Goal: Task Accomplishment & Management: Manage account settings

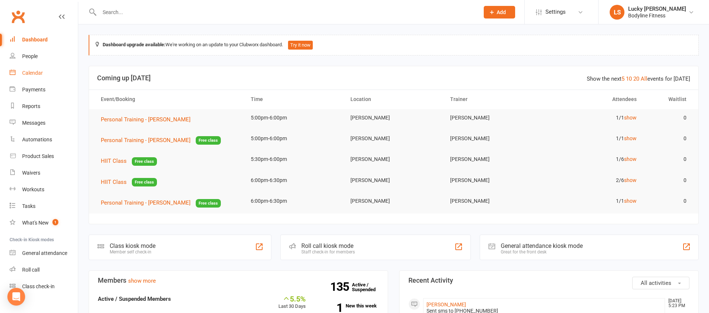
click at [30, 70] on div "Calendar" at bounding box center [32, 73] width 21 height 6
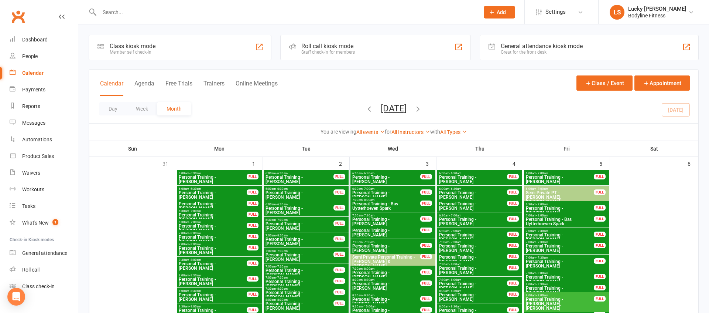
click at [142, 109] on button "Week" at bounding box center [142, 108] width 31 height 13
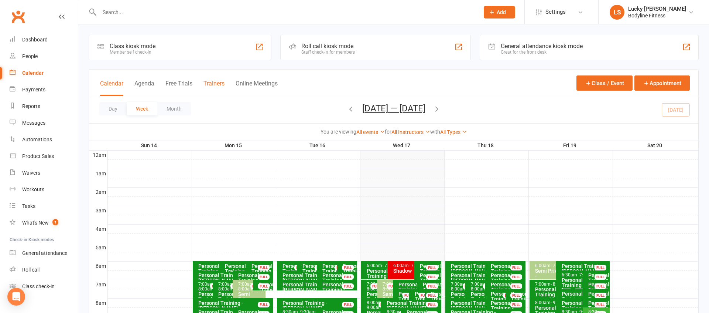
click at [212, 85] on button "Trainers" at bounding box center [214, 88] width 21 height 16
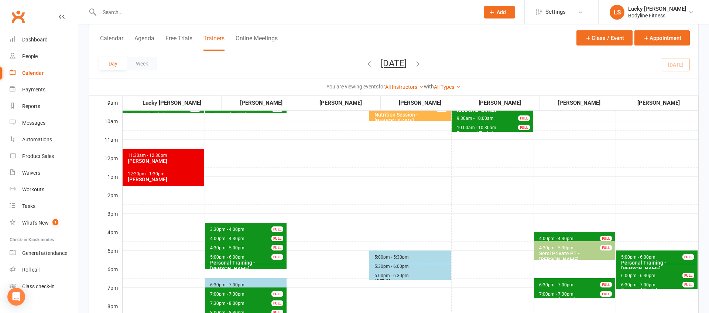
scroll to position [147, 0]
click at [562, 284] on span "6:30pm - 7:00pm" at bounding box center [556, 284] width 35 height 5
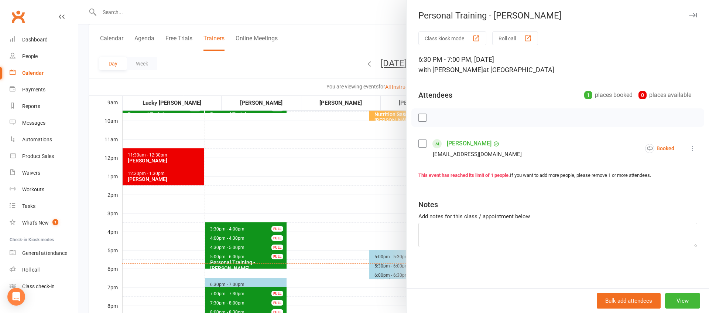
click at [383, 229] on div at bounding box center [393, 156] width 631 height 313
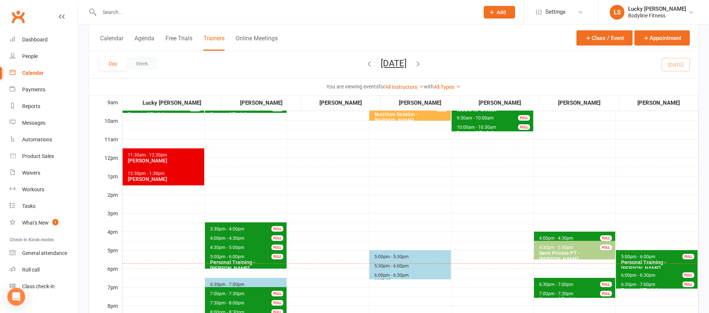
click at [545, 289] on span "7:00pm - 7:30pm Personal Training - Mitch Dudley FULL" at bounding box center [575, 292] width 82 height 11
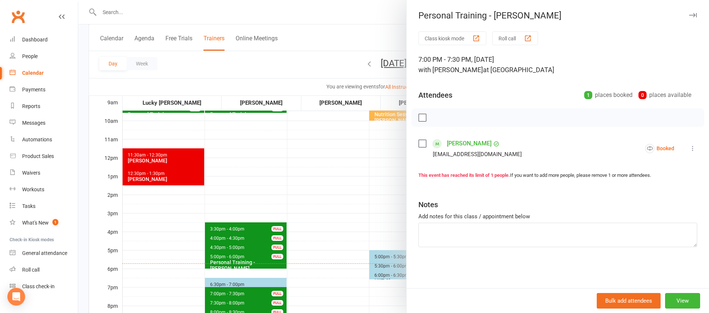
click at [350, 234] on div at bounding box center [393, 156] width 631 height 313
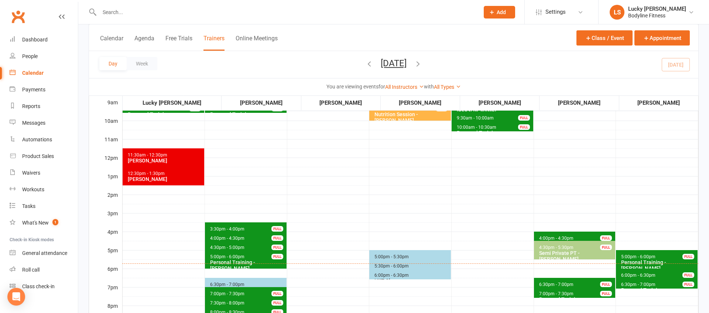
click at [552, 235] on span "4:00pm - 4:30pm" at bounding box center [556, 237] width 35 height 5
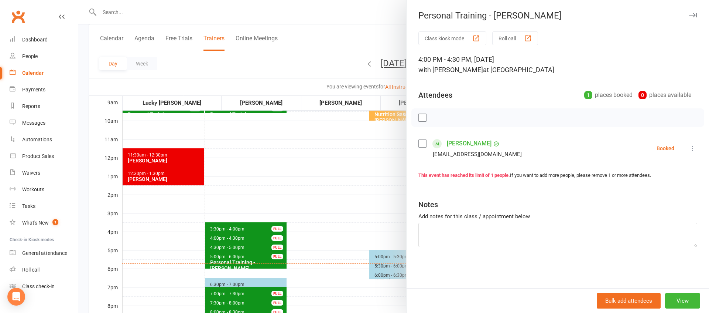
click at [337, 222] on div at bounding box center [393, 156] width 631 height 313
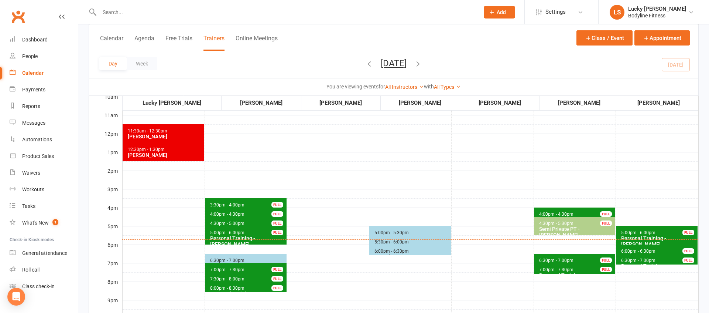
scroll to position [219, 0]
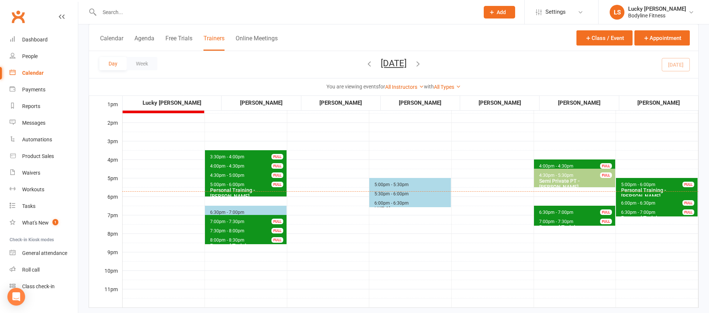
click at [379, 194] on span "5:30pm - 6:00pm" at bounding box center [391, 193] width 35 height 5
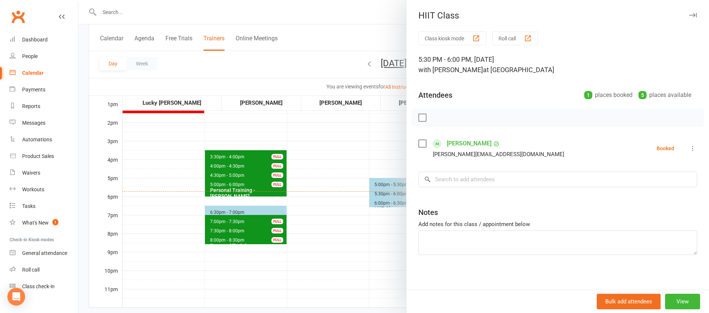
drag, startPoint x: 357, startPoint y: 229, endPoint x: 372, endPoint y: 225, distance: 15.8
click at [358, 229] on div at bounding box center [393, 156] width 631 height 313
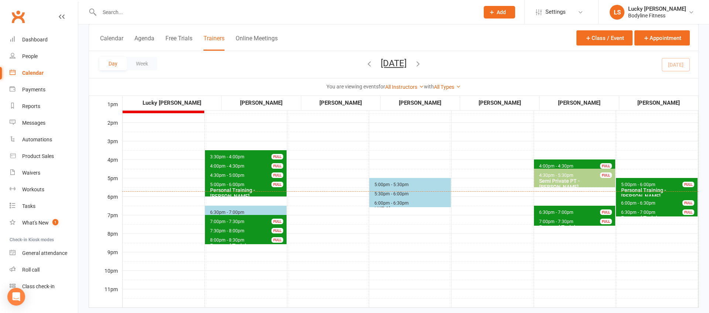
click at [386, 203] on span "6:00pm - 6:30pm" at bounding box center [391, 202] width 35 height 5
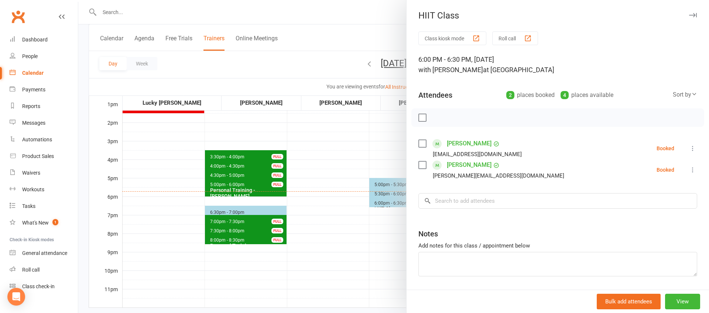
click at [370, 226] on div at bounding box center [393, 156] width 631 height 313
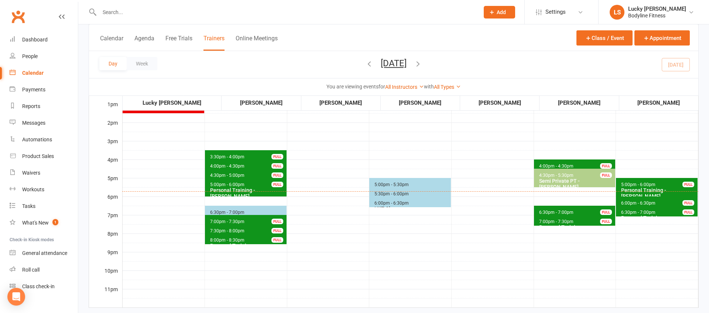
click at [258, 209] on span "6:30pm - 7:00pm Boxing Class" at bounding box center [246, 210] width 82 height 11
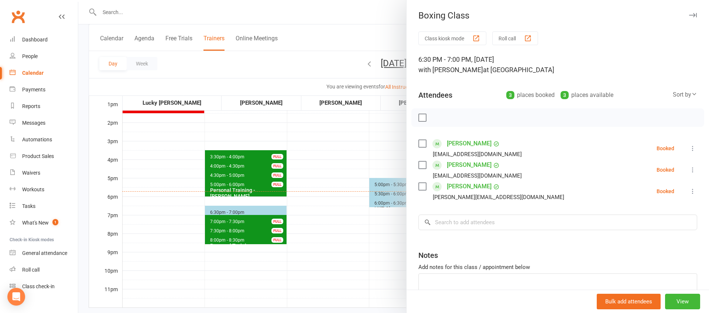
click at [307, 231] on div at bounding box center [393, 156] width 631 height 313
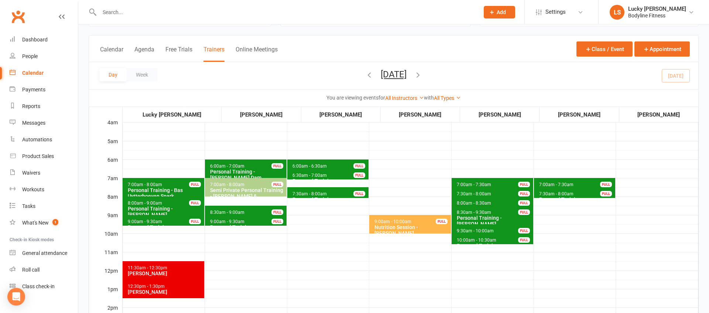
scroll to position [36, 0]
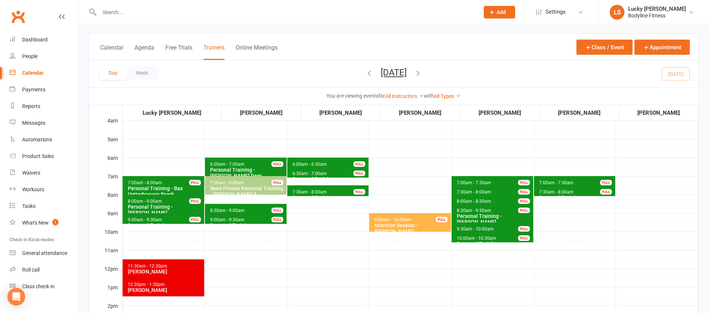
click at [424, 220] on span "9:00am - 10:00am Nutrition Session - Gloria Ponce FULL" at bounding box center [410, 222] width 82 height 18
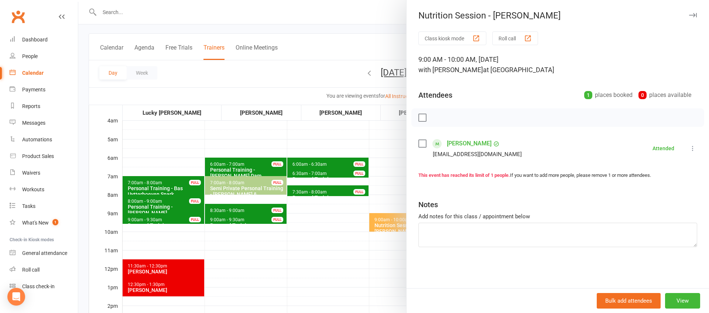
click at [389, 185] on div at bounding box center [393, 156] width 631 height 313
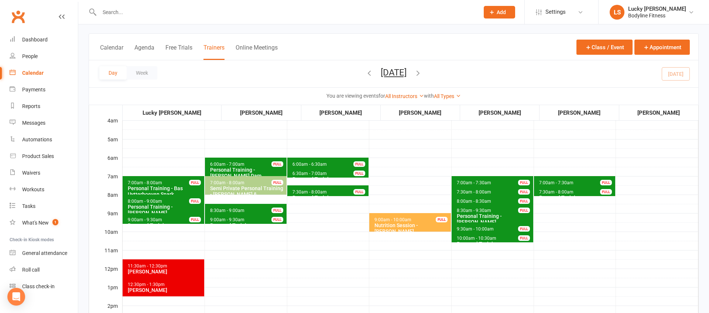
click at [466, 226] on span "9:30am - 10:00am" at bounding box center [476, 228] width 38 height 5
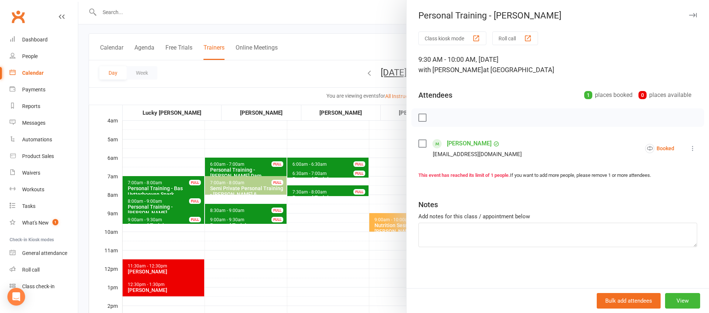
drag, startPoint x: 367, startPoint y: 250, endPoint x: 439, endPoint y: 236, distance: 73.3
click at [369, 250] on div at bounding box center [393, 156] width 631 height 313
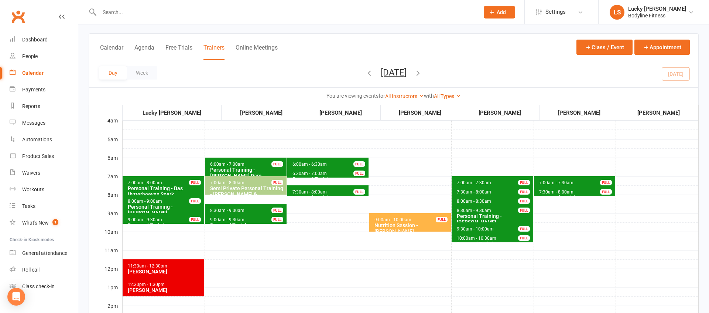
click at [480, 238] on span "10:00am - 10:30am" at bounding box center [477, 237] width 40 height 5
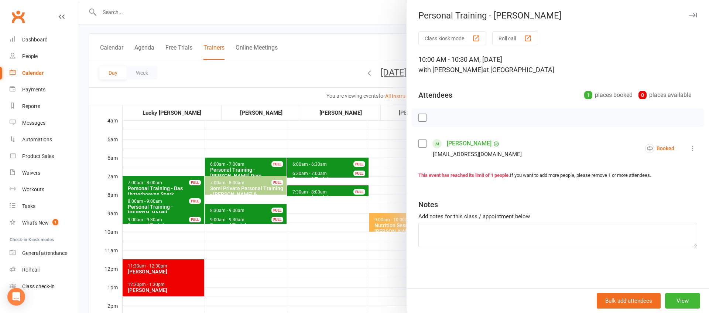
click at [358, 252] on div at bounding box center [393, 156] width 631 height 313
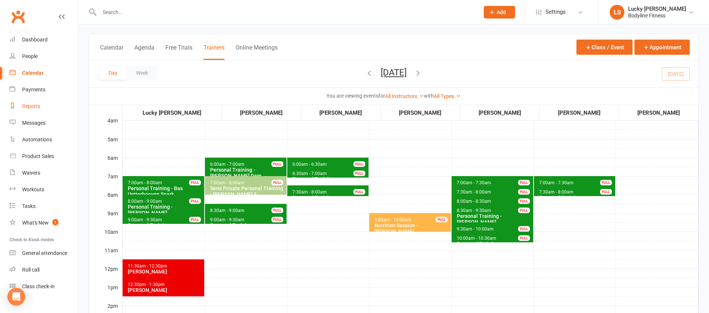
click at [33, 105] on div "Reports" at bounding box center [31, 106] width 18 height 6
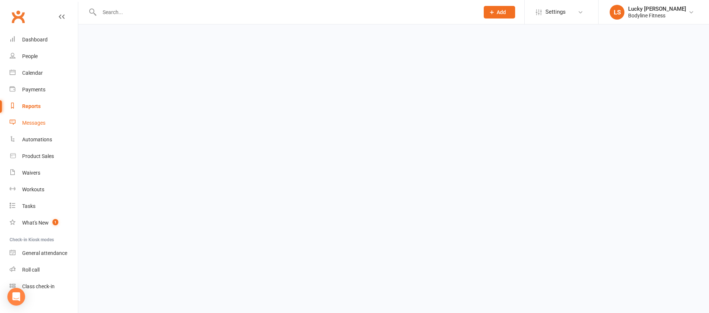
select select "100"
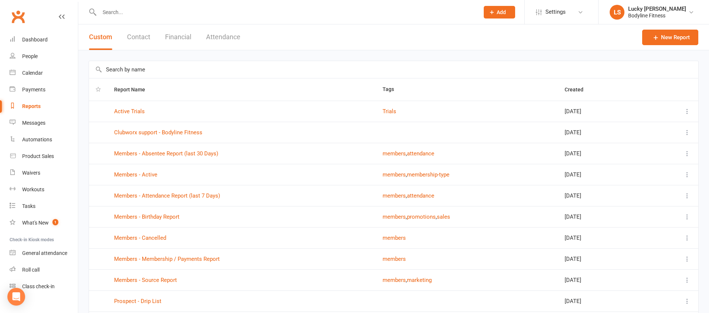
click at [227, 38] on button "Attendance" at bounding box center [223, 36] width 34 height 25
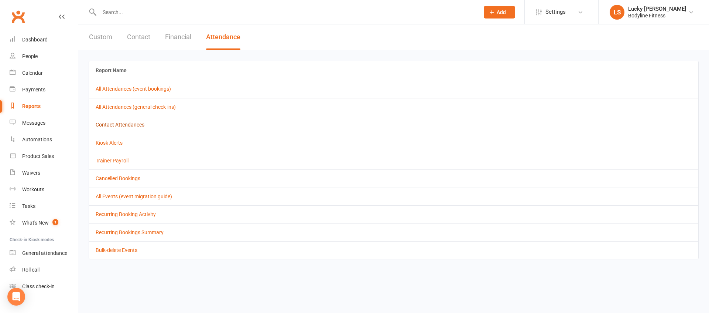
click at [129, 126] on link "Contact Attendances" at bounding box center [120, 125] width 49 height 6
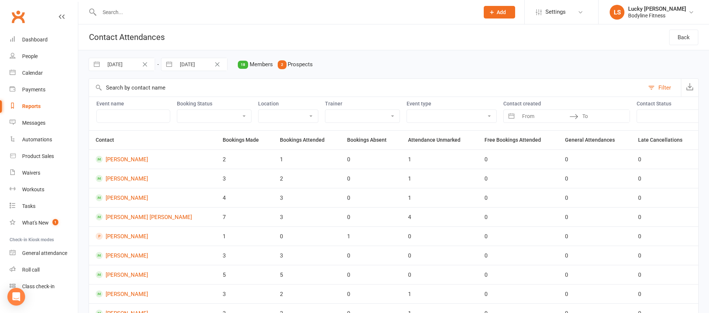
select select "7"
select select "2025"
select select "8"
select select "2025"
select select "9"
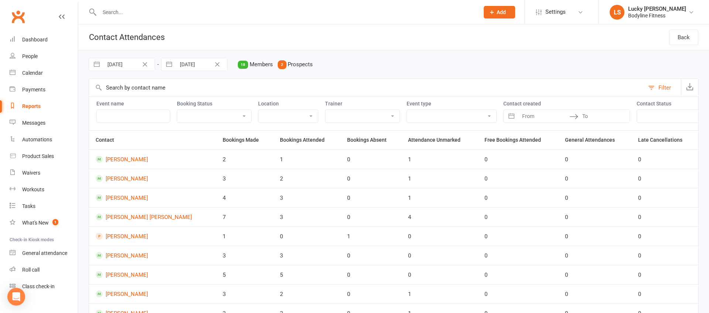
select select "2025"
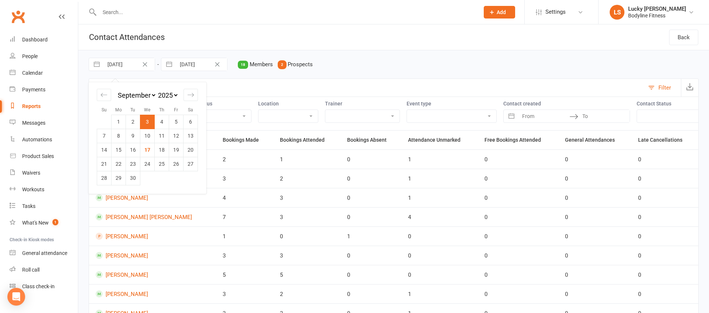
click at [119, 65] on input "[DATE]" at bounding box center [128, 64] width 51 height 13
click at [117, 136] on td "8" at bounding box center [119, 136] width 14 height 14
type input "[DATE]"
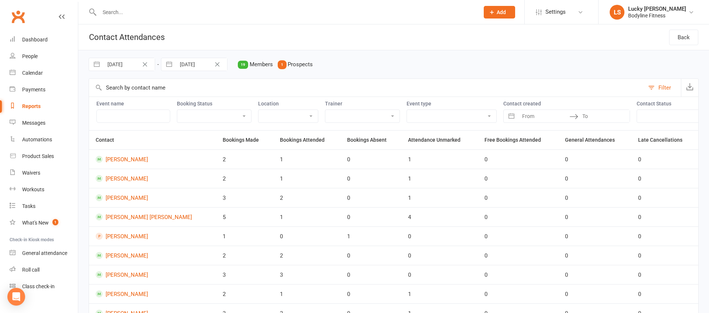
click at [195, 64] on input "[DATE]" at bounding box center [201, 64] width 51 height 13
select select "7"
select select "2025"
select select "8"
select select "2025"
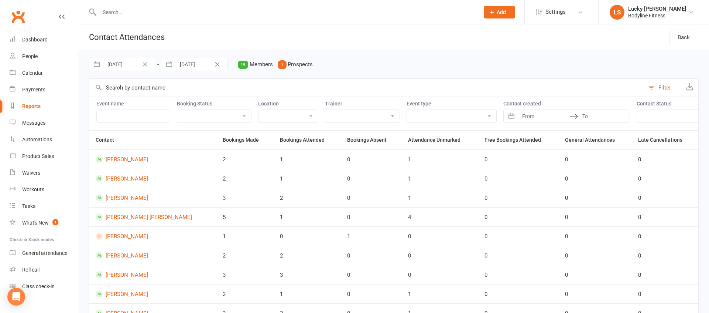
select select "9"
select select "2025"
click at [176, 150] on td "14" at bounding box center [177, 150] width 14 height 14
type input "14 Sep 2025"
click at [336, 118] on select "Lucky [PERSON_NAME] [PERSON_NAME] [PERSON_NAME] [PERSON_NAME] [PERSON_NAME] [PE…" at bounding box center [363, 116] width 74 height 13
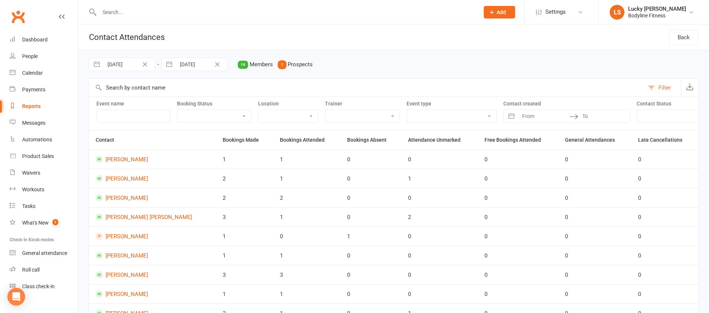
select select "51417"
click at [326, 110] on select "Lucky [PERSON_NAME] [PERSON_NAME] [PERSON_NAME] [PERSON_NAME] [PERSON_NAME] [PE…" at bounding box center [363, 116] width 74 height 13
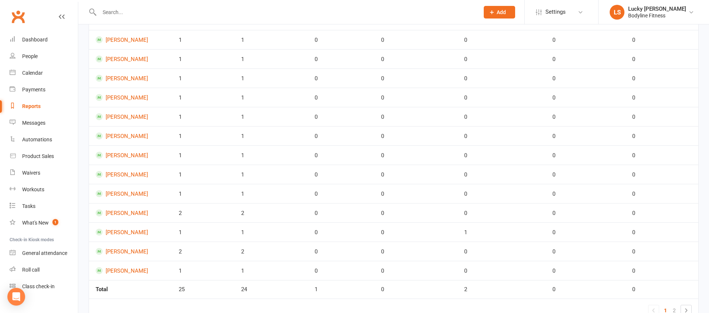
scroll to position [285, 0]
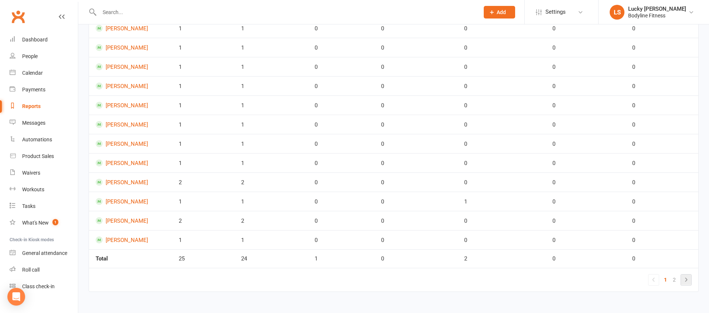
click at [683, 279] on icon at bounding box center [686, 279] width 9 height 9
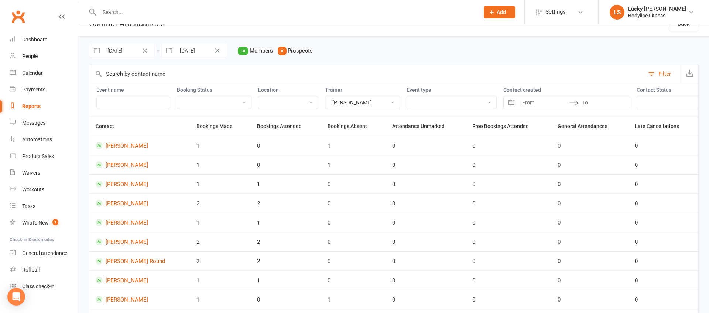
scroll to position [0, 0]
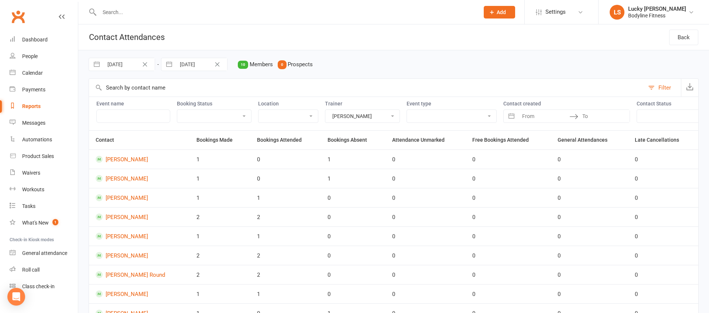
select select "7"
select select "2025"
select select "8"
select select "2025"
select select "9"
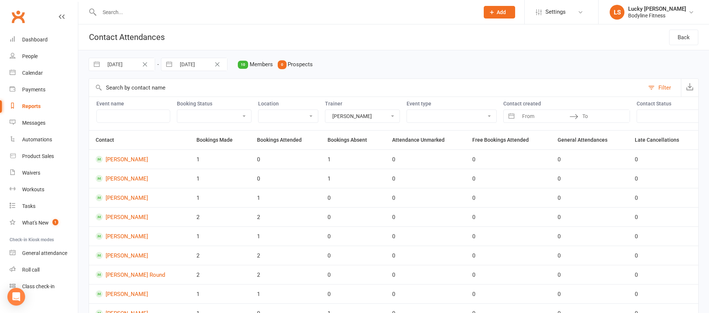
select select "2025"
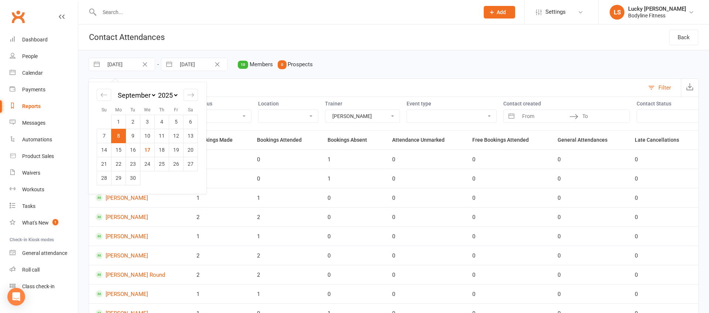
click at [130, 65] on input "[DATE]" at bounding box center [128, 64] width 51 height 13
click at [119, 150] on td "15" at bounding box center [119, 150] width 14 height 14
type input "[DATE]"
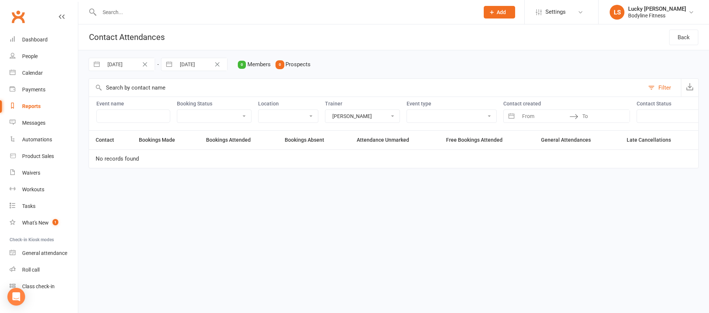
select select "7"
select select "2025"
select select "8"
select select "2025"
select select "9"
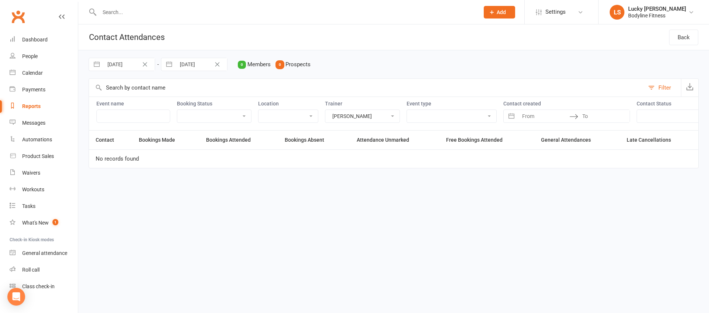
select select "2025"
click at [198, 64] on input "14 Sep 2025" at bounding box center [201, 64] width 51 height 13
click at [178, 166] on td "21" at bounding box center [177, 164] width 14 height 14
type input "[DATE]"
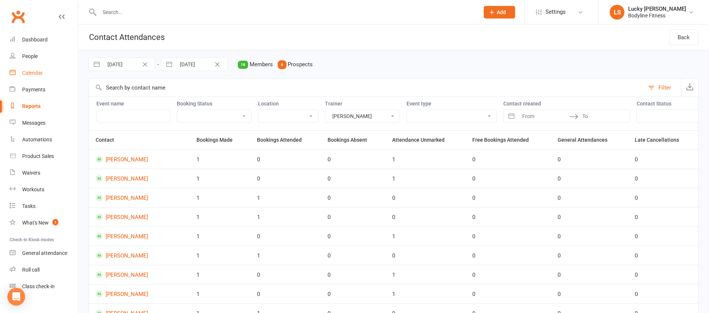
click at [31, 73] on div "Calendar" at bounding box center [32, 73] width 21 height 6
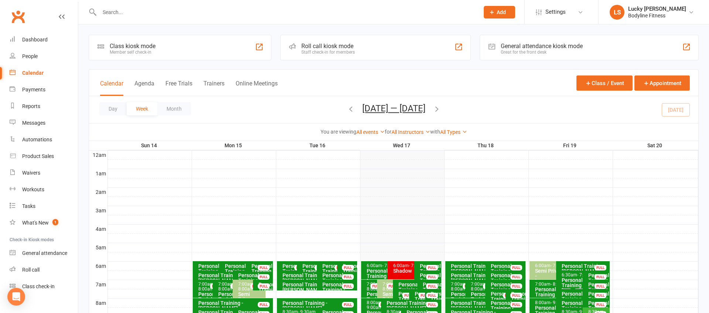
click at [396, 268] on div "Shadow" at bounding box center [413, 270] width 40 height 5
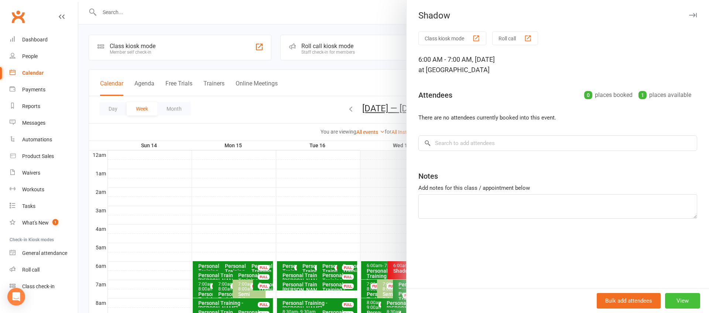
click at [682, 300] on button "View" at bounding box center [682, 301] width 35 height 16
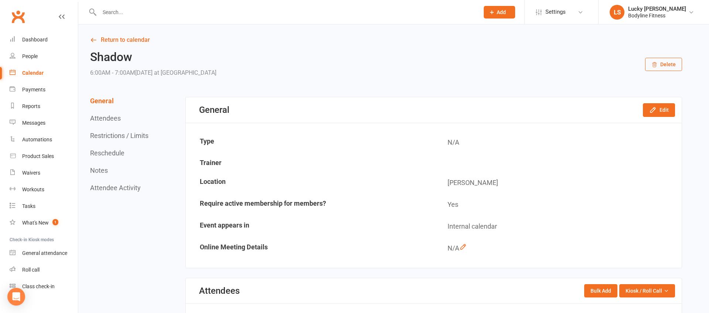
click at [662, 67] on button "Delete" at bounding box center [663, 64] width 37 height 13
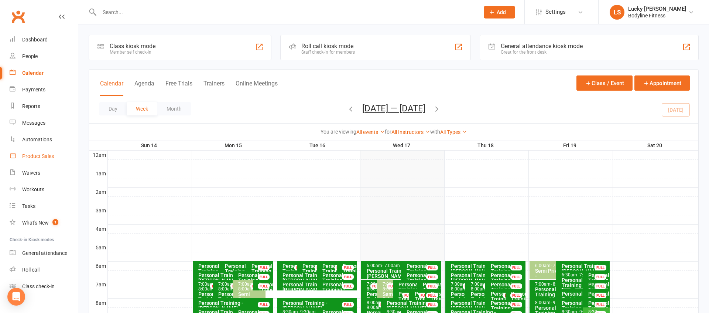
click at [39, 154] on div "Product Sales" at bounding box center [38, 156] width 32 height 6
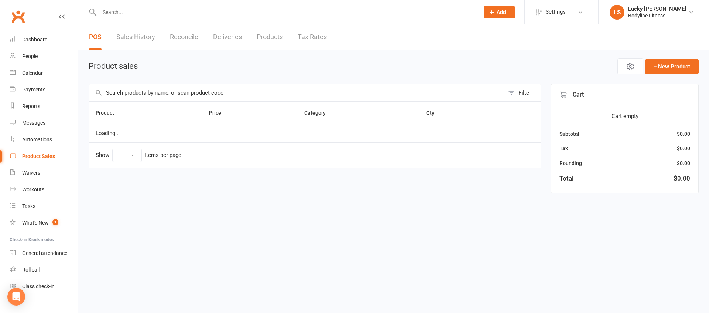
select select "100"
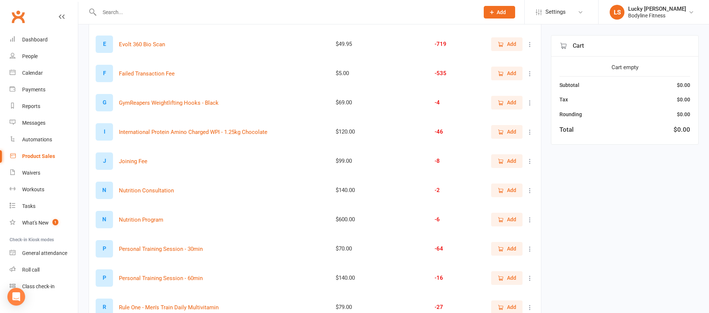
scroll to position [258, 0]
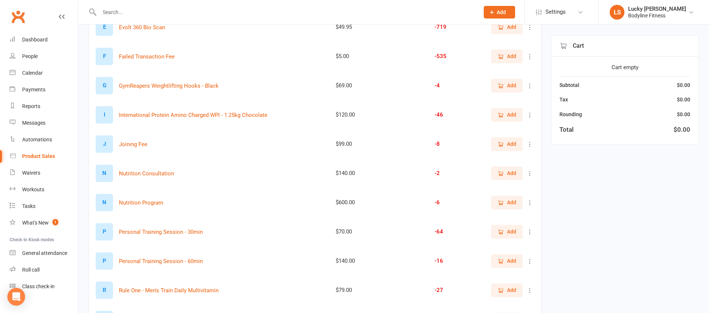
click at [510, 233] on span "Add" at bounding box center [511, 231] width 9 height 8
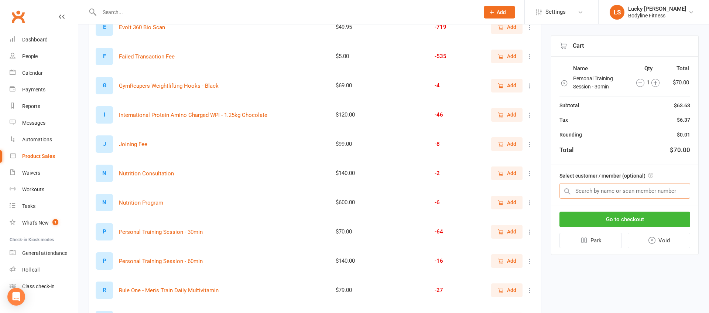
click at [600, 190] on input "text" at bounding box center [625, 191] width 131 height 16
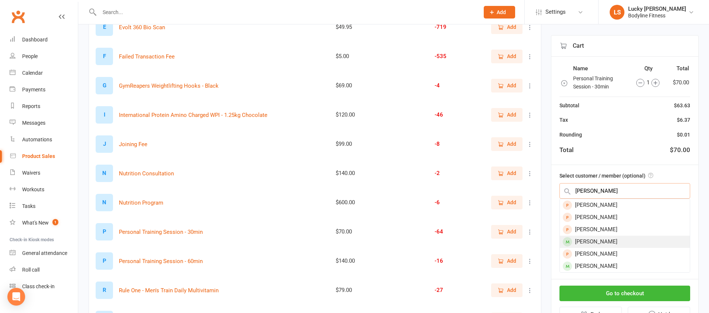
type input "sam"
click at [594, 241] on div "[PERSON_NAME]" at bounding box center [625, 241] width 130 height 12
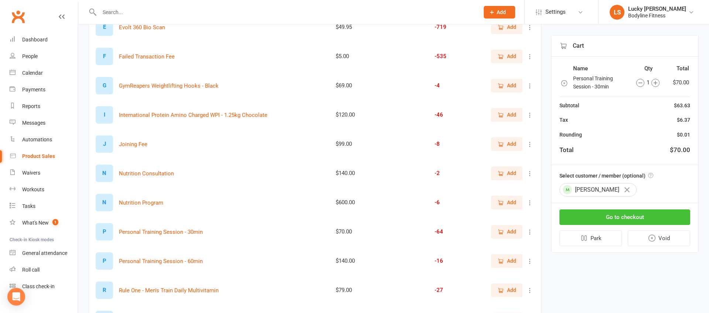
click at [595, 215] on button "Go to checkout" at bounding box center [625, 217] width 131 height 16
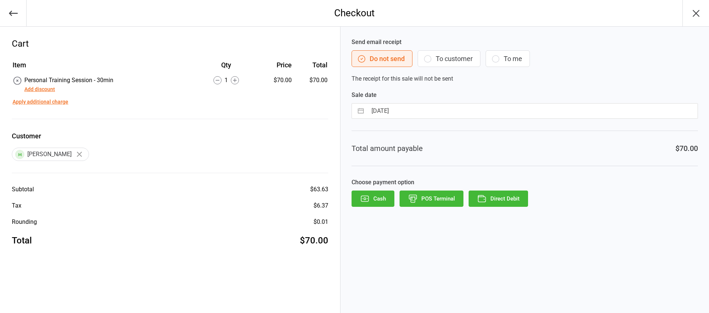
click at [439, 60] on button "To customer" at bounding box center [449, 58] width 63 height 17
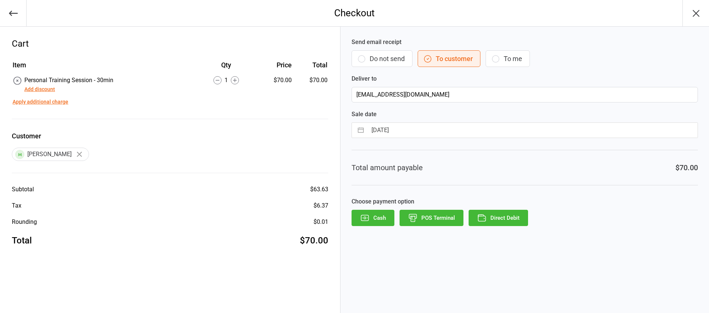
click at [494, 219] on button "Direct Debit" at bounding box center [498, 217] width 59 height 16
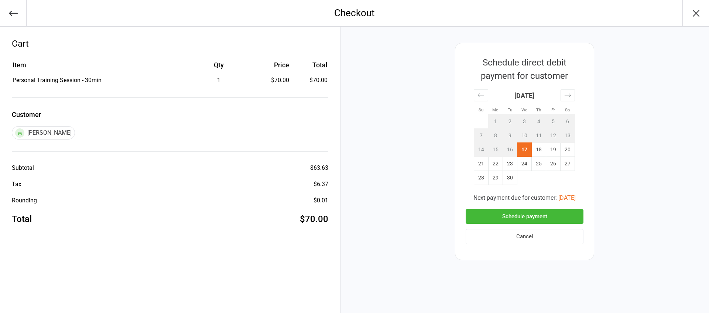
click at [503, 212] on button "Schedule payment" at bounding box center [525, 216] width 118 height 15
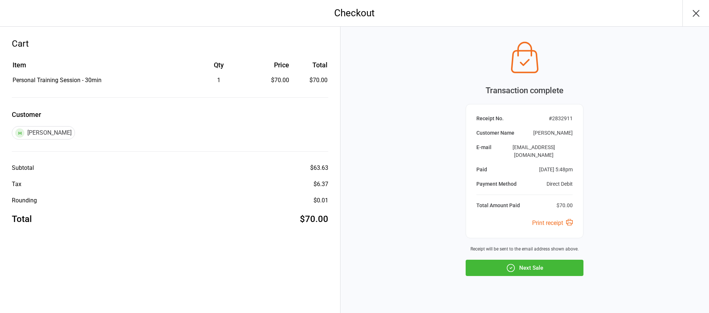
click at [535, 259] on button "Next Sale" at bounding box center [525, 267] width 118 height 16
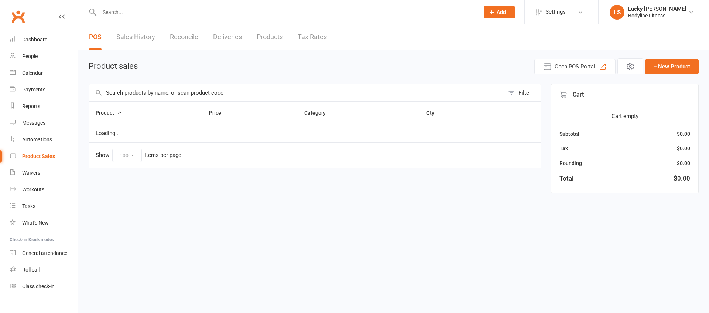
select select "100"
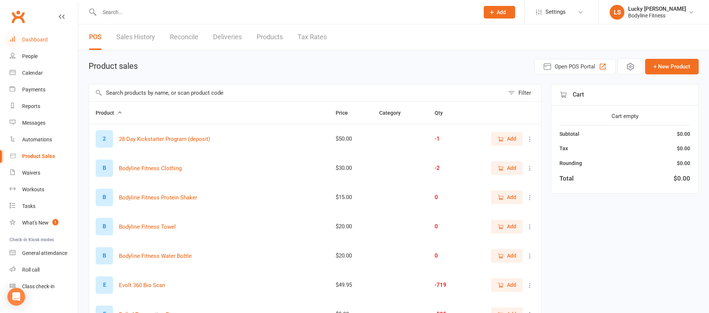
click at [11, 36] on icon at bounding box center [13, 39] width 6 height 6
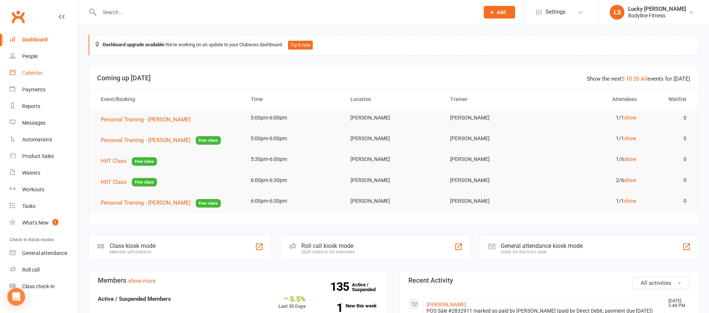
click at [31, 74] on div "Calendar" at bounding box center [32, 73] width 21 height 6
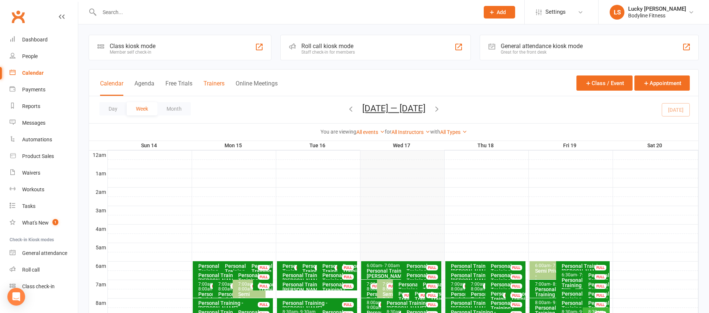
click at [214, 83] on button "Trainers" at bounding box center [214, 88] width 21 height 16
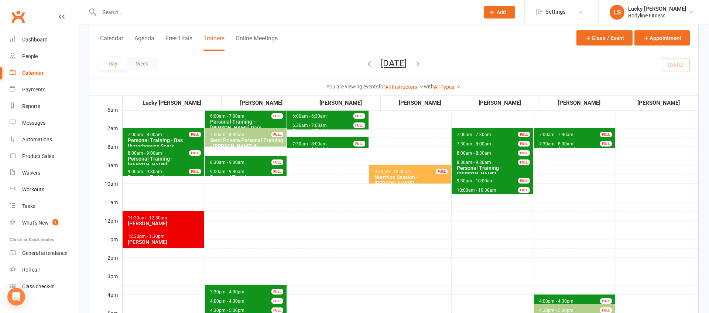
scroll to position [85, 0]
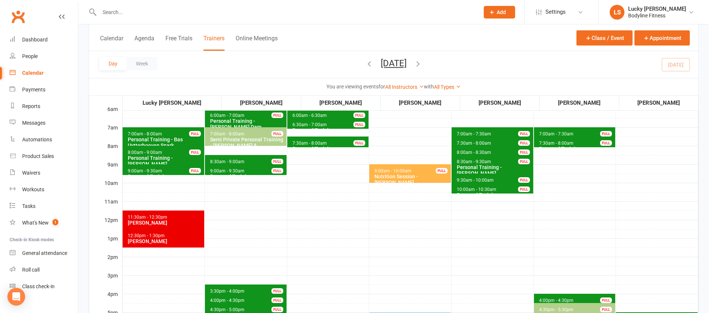
click at [177, 136] on div "Personal Training - Bas Uytterhoeven Spark" at bounding box center [164, 142] width 75 height 12
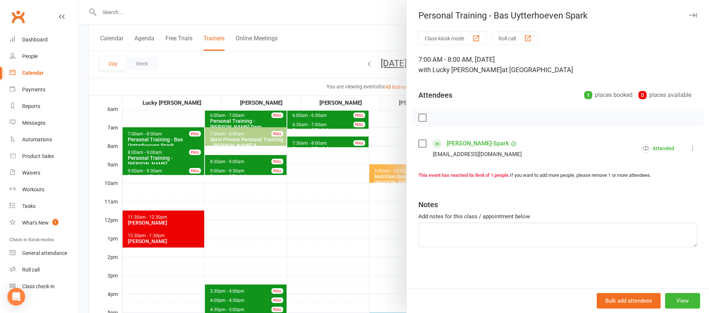
click at [177, 153] on div at bounding box center [393, 156] width 631 height 313
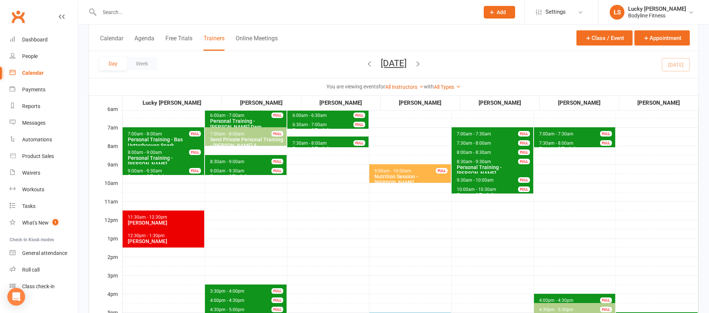
click at [175, 153] on span "8:00am - 9:00am Personal Training - [PERSON_NAME] FULL" at bounding box center [164, 155] width 82 height 18
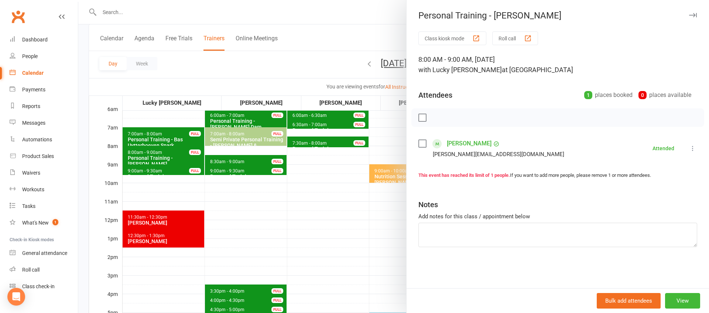
click at [177, 165] on div at bounding box center [393, 156] width 631 height 313
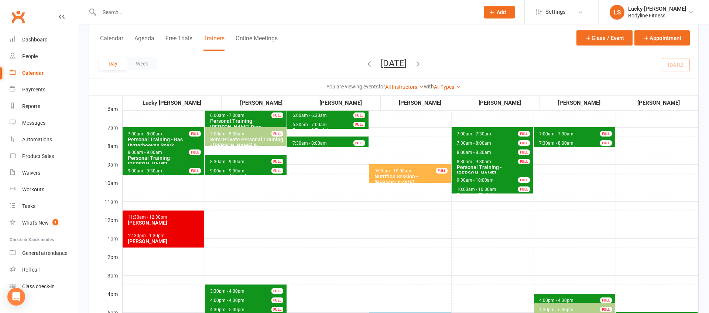
click at [171, 170] on span "9:00am - 9:30am Personal Training - [PERSON_NAME] FULL" at bounding box center [164, 169] width 82 height 11
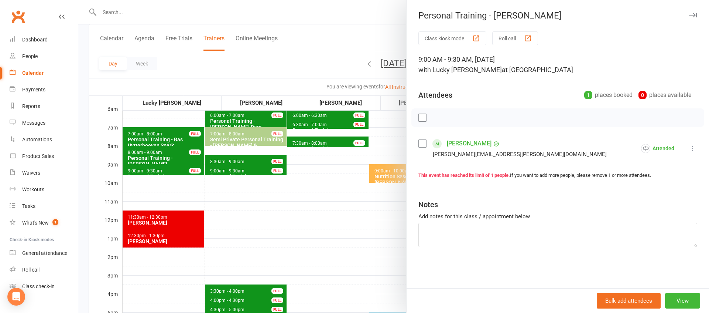
click at [174, 187] on div at bounding box center [393, 156] width 631 height 313
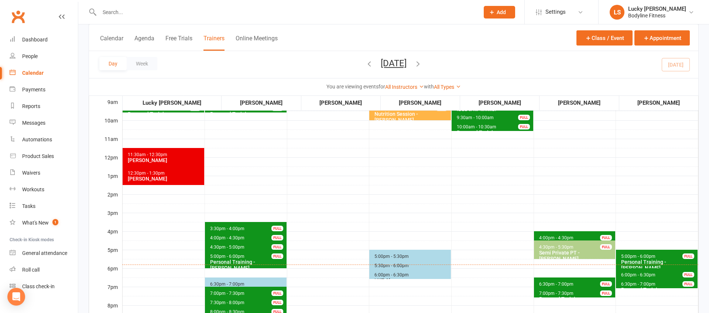
scroll to position [169, 0]
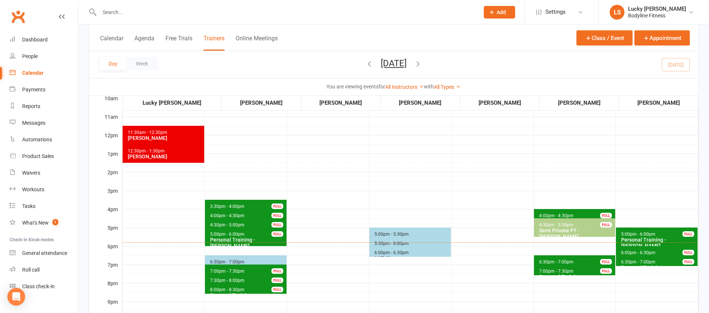
click at [422, 64] on icon "button" at bounding box center [418, 63] width 8 height 8
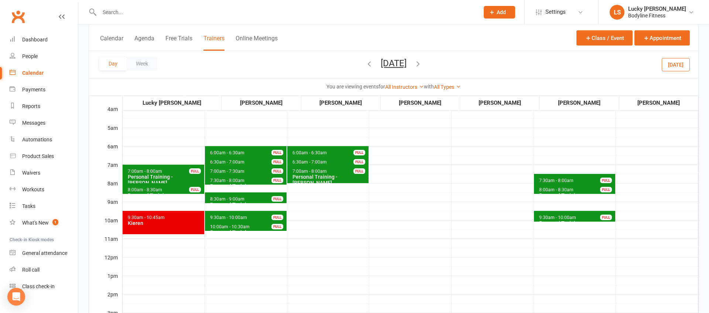
scroll to position [28, 0]
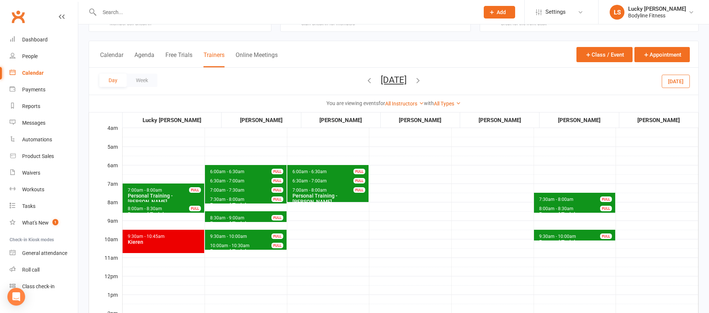
click at [189, 191] on div "FULL" at bounding box center [195, 190] width 12 height 6
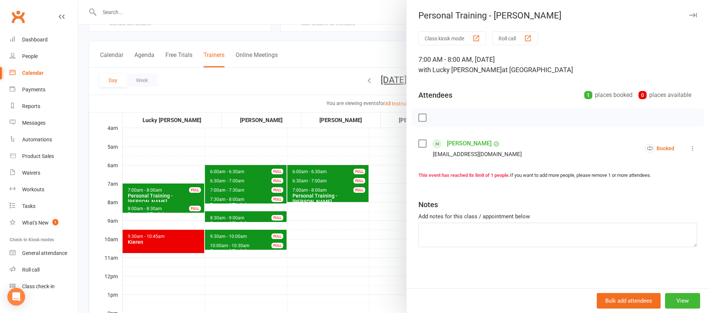
click at [190, 212] on div at bounding box center [393, 156] width 631 height 313
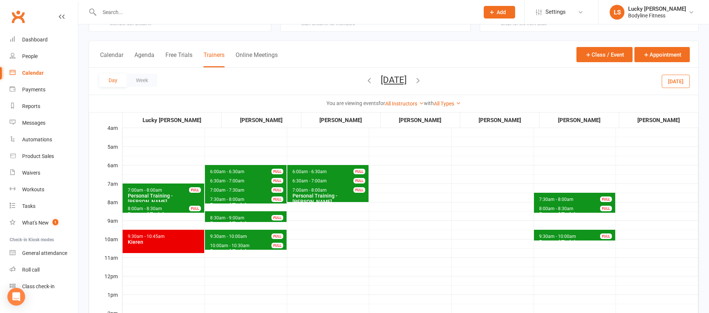
click at [173, 209] on span "8:00am - 8:30am Personal Training - [PERSON_NAME] FULL" at bounding box center [164, 207] width 82 height 11
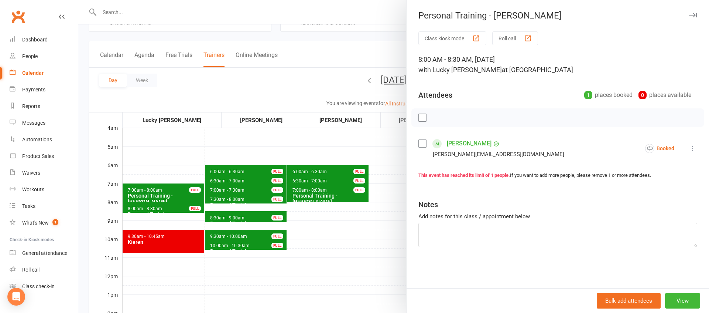
click at [184, 218] on div at bounding box center [393, 156] width 631 height 313
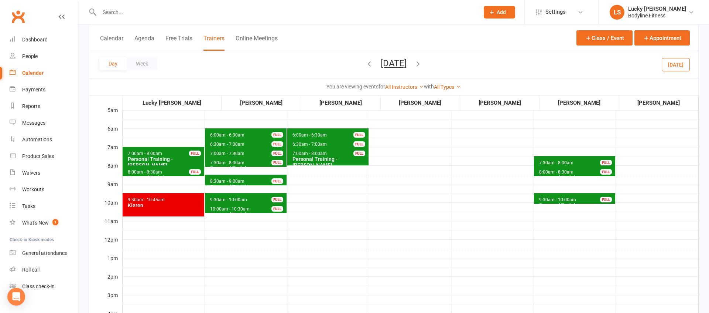
scroll to position [58, 0]
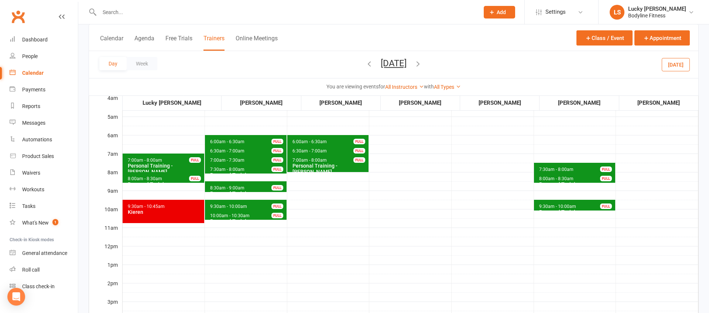
click at [679, 65] on button "[DATE]" at bounding box center [676, 64] width 28 height 13
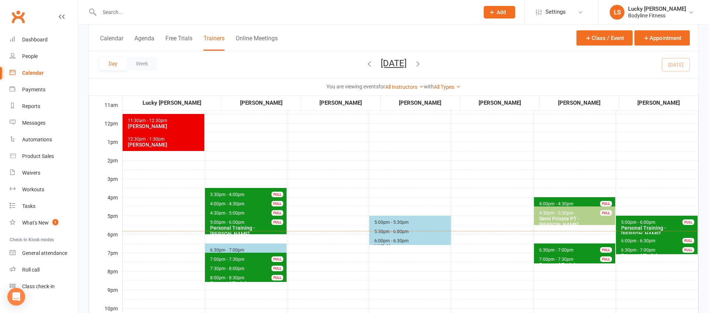
scroll to position [178, 0]
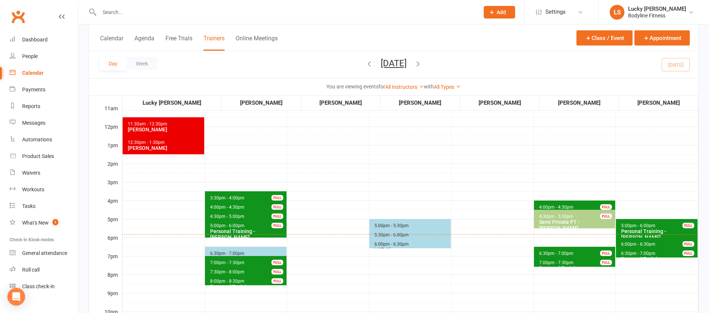
click at [638, 244] on span "6:00pm - 6:30pm" at bounding box center [638, 243] width 35 height 5
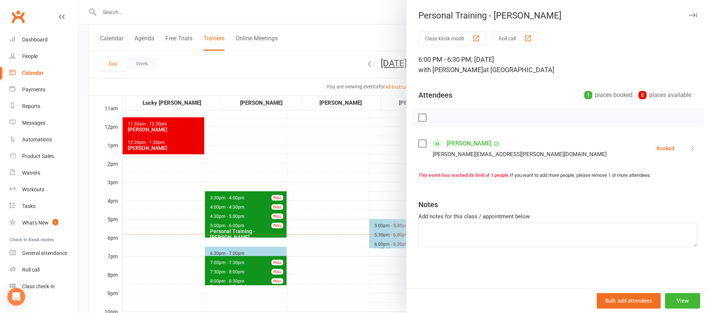
click at [390, 277] on div at bounding box center [393, 156] width 631 height 313
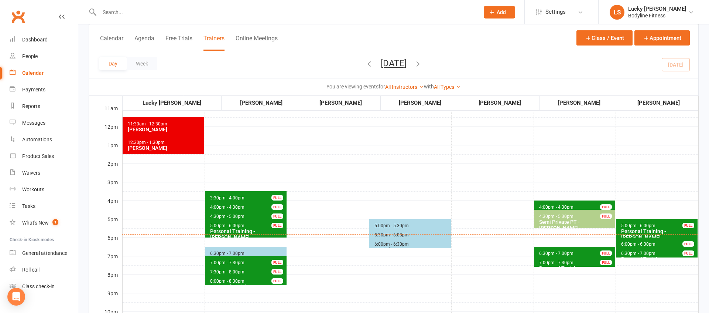
click at [626, 252] on span "6:30pm - 7:00pm" at bounding box center [638, 253] width 35 height 5
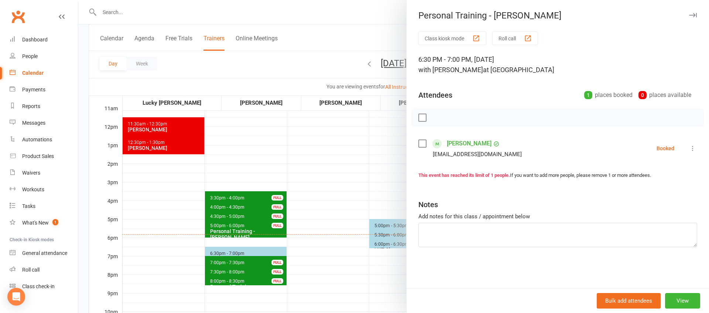
drag, startPoint x: 378, startPoint y: 283, endPoint x: 400, endPoint y: 279, distance: 22.5
click at [378, 283] on div at bounding box center [393, 156] width 631 height 313
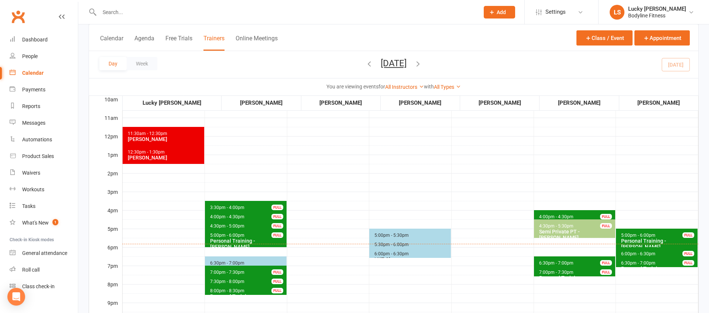
scroll to position [21, 0]
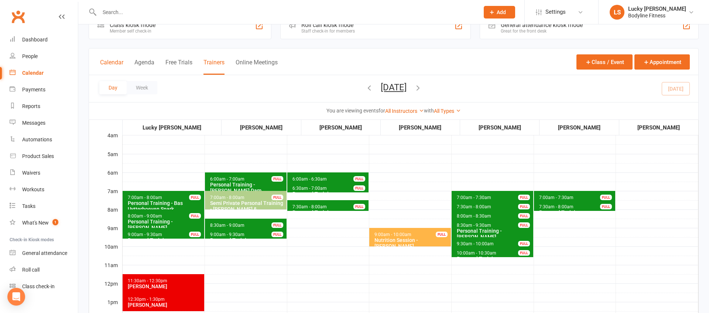
click at [113, 60] on button "Calendar" at bounding box center [111, 67] width 23 height 16
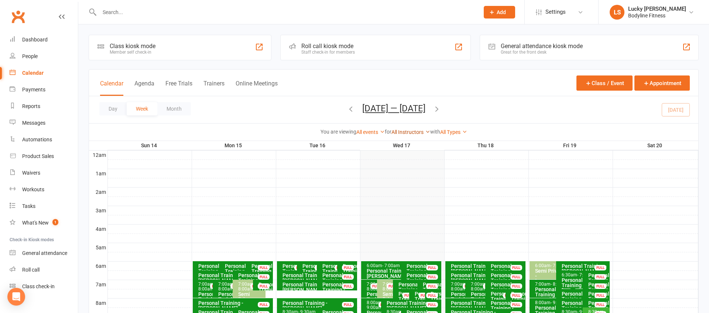
click at [409, 131] on link "All Instructors" at bounding box center [411, 132] width 39 height 6
click at [403, 225] on link "[PERSON_NAME]" at bounding box center [393, 219] width 73 height 15
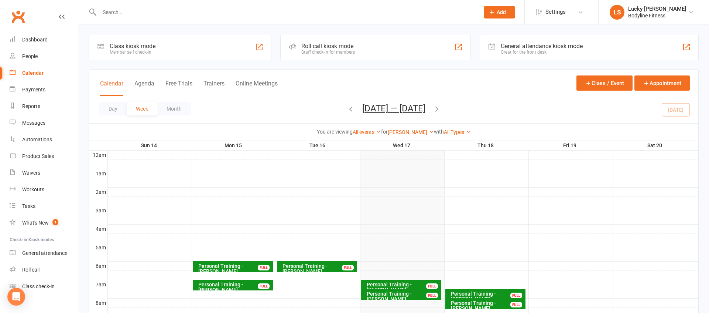
click at [439, 108] on icon "button" at bounding box center [437, 109] width 8 height 8
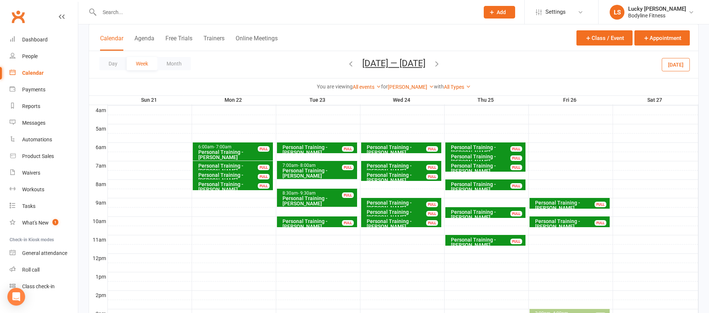
scroll to position [117, 0]
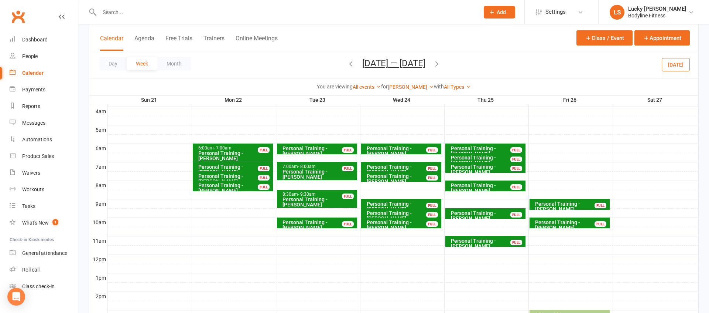
click at [441, 64] on icon "button" at bounding box center [437, 63] width 8 height 8
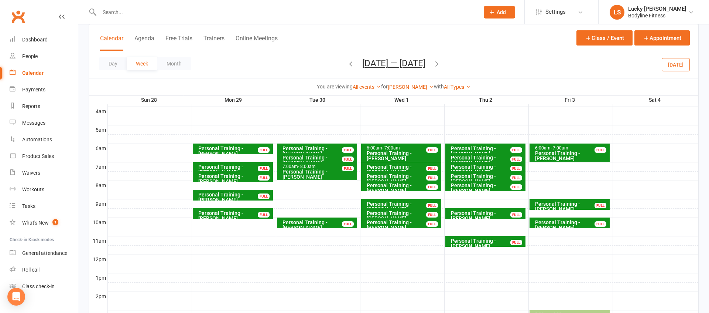
click at [347, 63] on icon "button" at bounding box center [351, 63] width 8 height 8
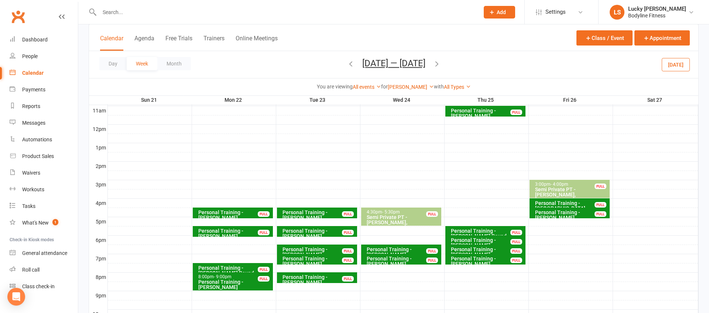
scroll to position [249, 0]
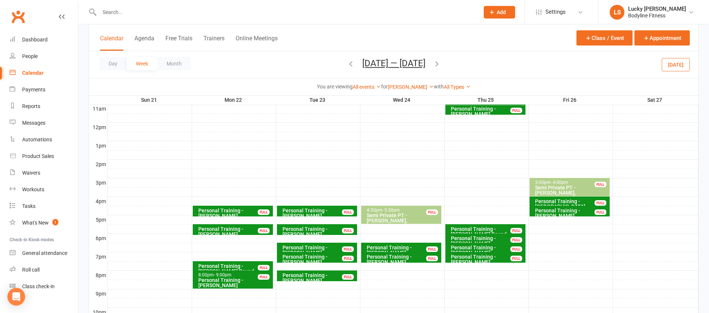
click at [254, 219] on div at bounding box center [403, 219] width 591 height 9
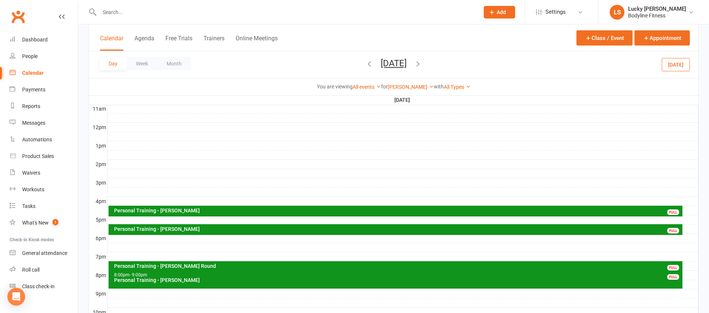
click at [164, 219] on div at bounding box center [403, 219] width 591 height 9
click at [163, 202] on button "Add Appointment" at bounding box center [168, 202] width 43 height 9
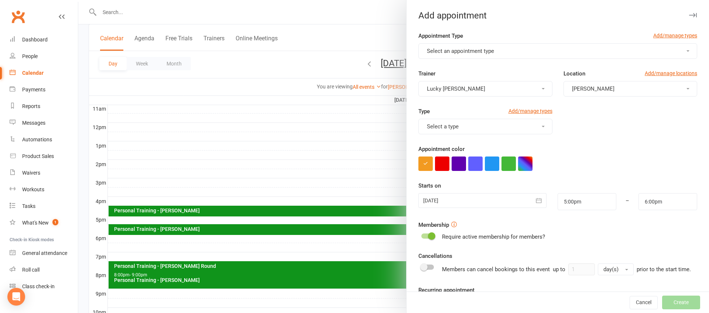
click at [467, 49] on span "Select an appointment type" at bounding box center [460, 51] width 67 height 7
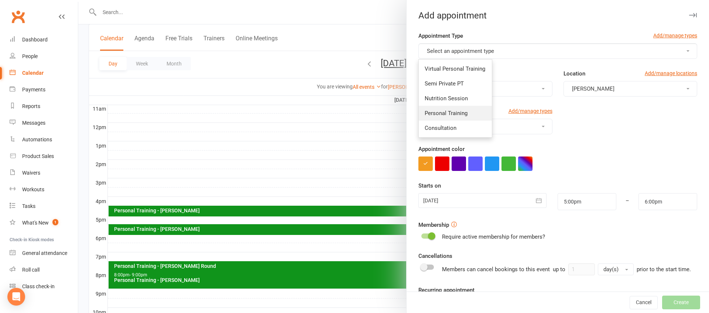
click at [447, 113] on span "Personal Training" at bounding box center [446, 113] width 43 height 7
type input "5:30pm"
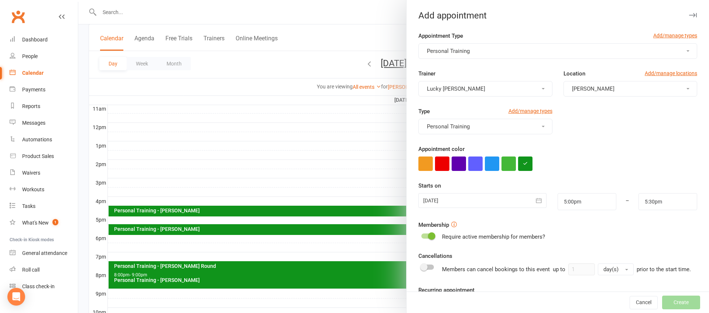
scroll to position [6, 0]
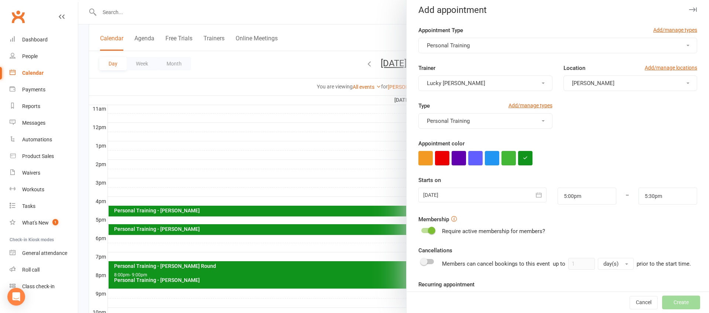
click at [463, 91] on div "Trainer Lucky [PERSON_NAME] Location Add/manage locations Leichhardt" at bounding box center [558, 83] width 290 height 38
click at [461, 82] on span "Lucky [PERSON_NAME]" at bounding box center [456, 83] width 58 height 7
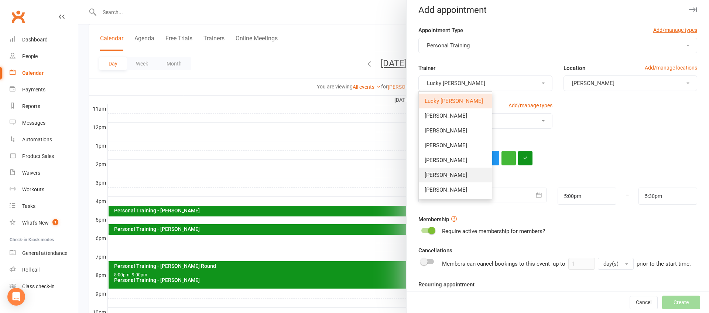
click at [443, 174] on span "[PERSON_NAME]" at bounding box center [446, 174] width 42 height 7
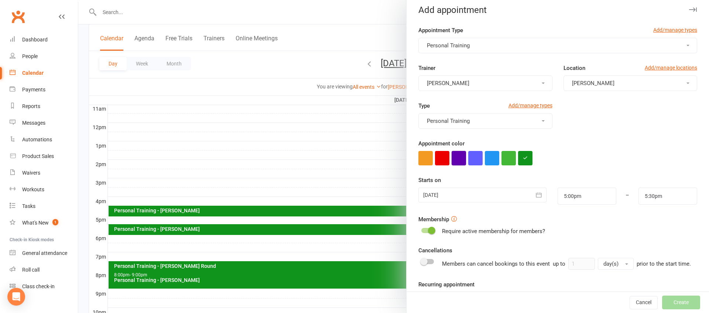
scroll to position [63, 0]
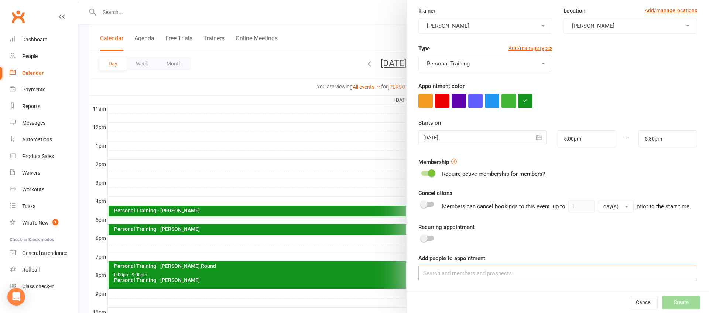
click at [450, 271] on input at bounding box center [558, 273] width 279 height 16
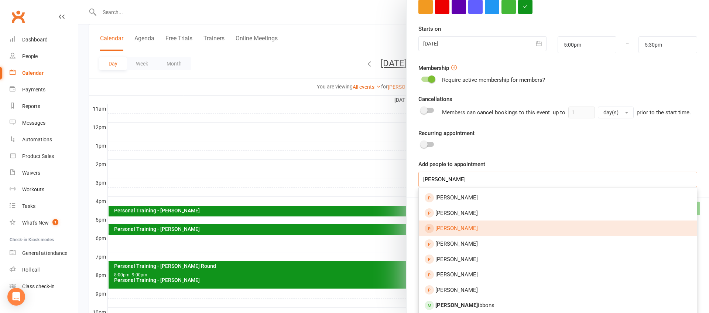
scroll to position [163, 0]
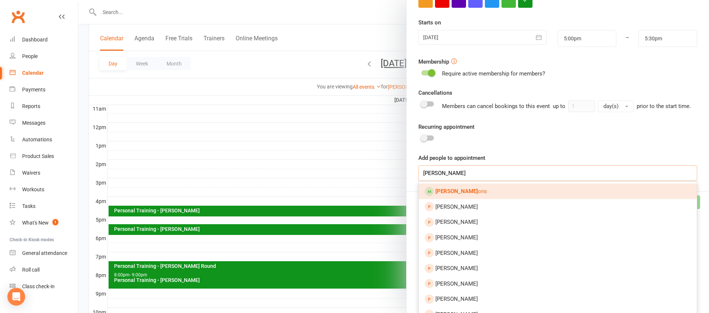
type input "[PERSON_NAME]"
click at [474, 190] on link "[PERSON_NAME] ons" at bounding box center [558, 191] width 278 height 16
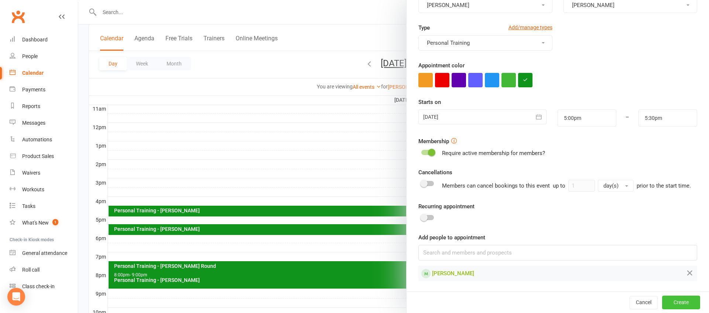
click at [687, 301] on button "Create" at bounding box center [681, 301] width 38 height 13
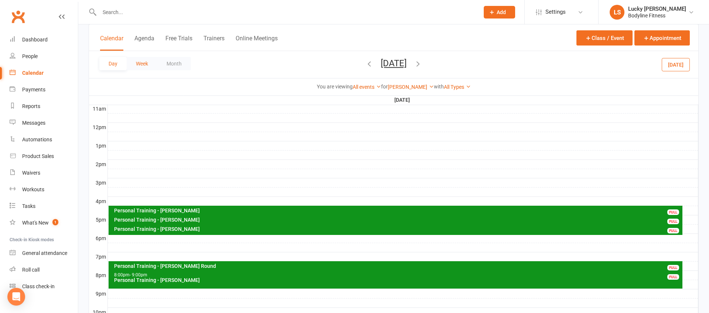
click at [147, 65] on button "Week" at bounding box center [142, 63] width 31 height 13
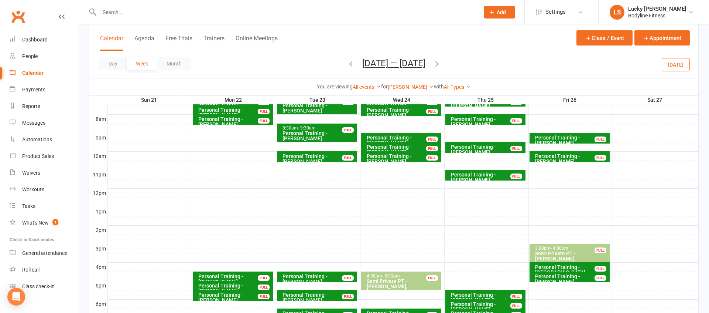
scroll to position [180, 0]
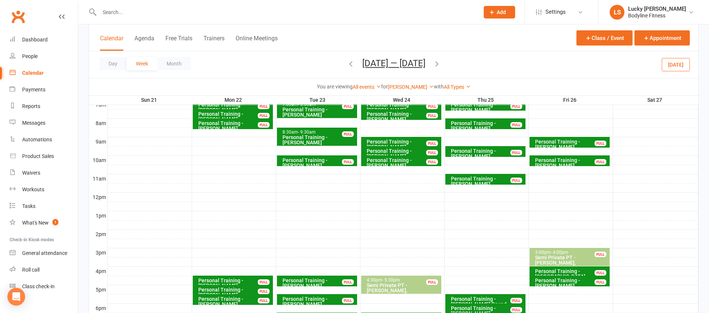
click at [555, 142] on div "Personal Training - [PERSON_NAME]" at bounding box center [572, 144] width 74 height 10
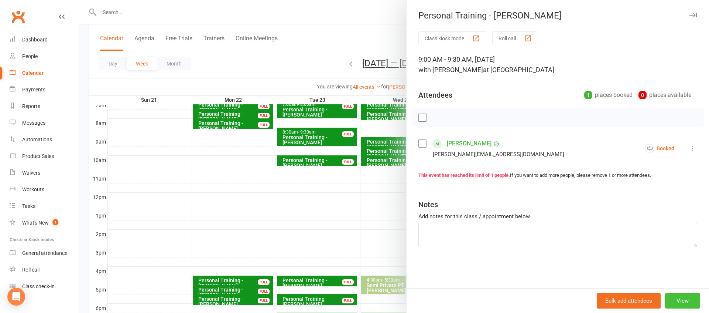
click at [684, 300] on button "View" at bounding box center [682, 301] width 35 height 16
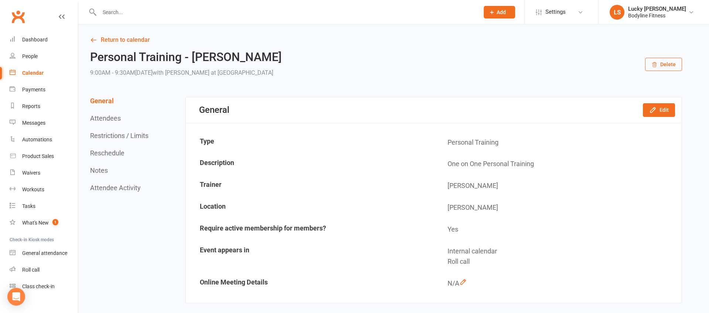
click at [102, 153] on button "Reschedule" at bounding box center [107, 153] width 34 height 8
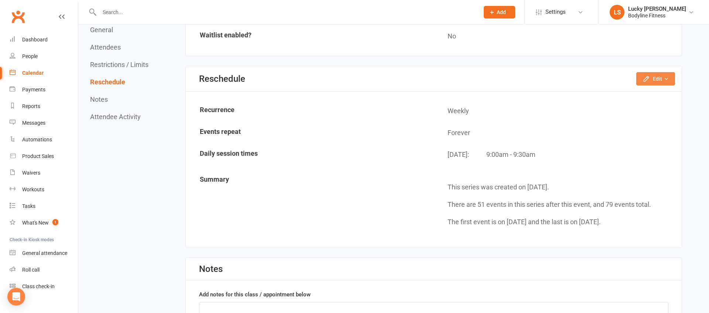
scroll to position [542, 0]
click at [658, 72] on button "Edit" at bounding box center [656, 78] width 39 height 13
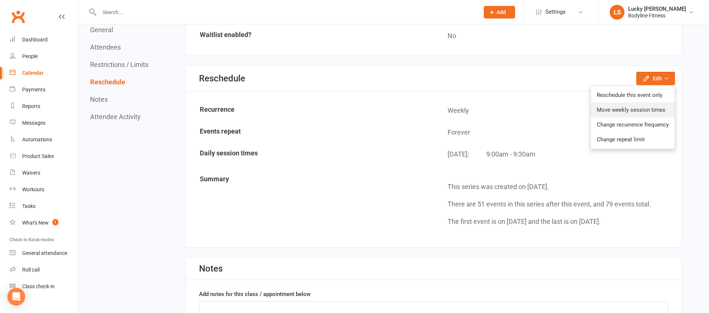
click at [653, 110] on link "Move weekly session times" at bounding box center [633, 109] width 84 height 15
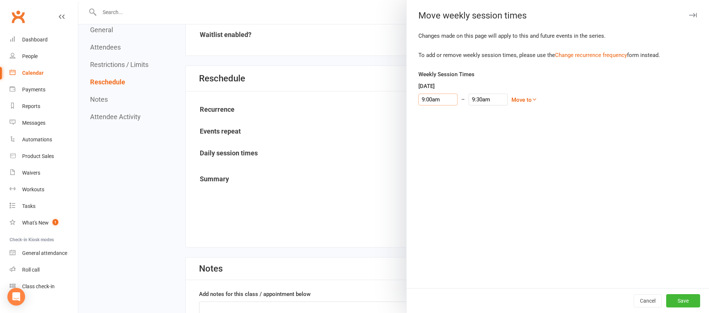
click at [429, 101] on input "9:00am" at bounding box center [438, 99] width 39 height 12
type input "5:00pm"
type input "5:30pm"
drag, startPoint x: 437, startPoint y: 110, endPoint x: 445, endPoint y: 109, distance: 8.2
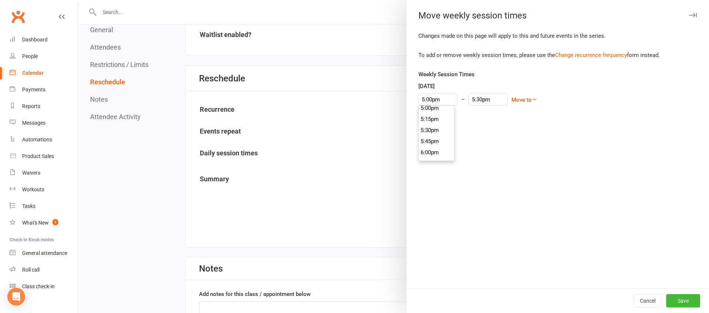
click at [437, 110] on li "5:00pm" at bounding box center [436, 107] width 35 height 11
click at [512, 96] on link "Move to" at bounding box center [525, 99] width 26 height 7
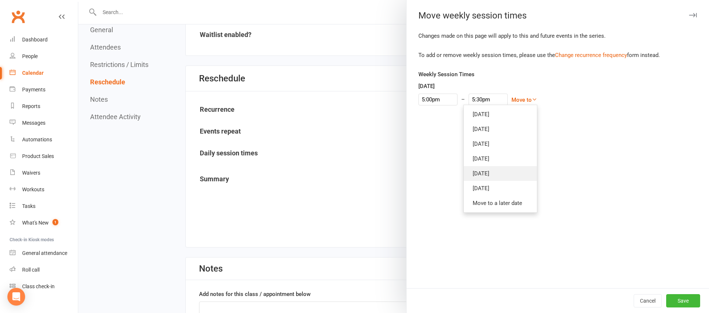
click at [478, 173] on link "[DATE]" at bounding box center [500, 173] width 73 height 15
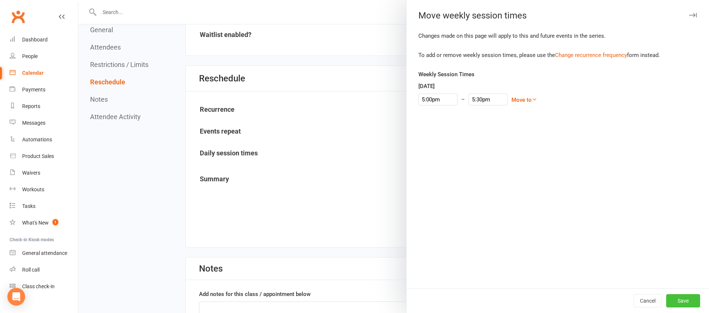
click at [681, 301] on button "Save" at bounding box center [684, 300] width 34 height 13
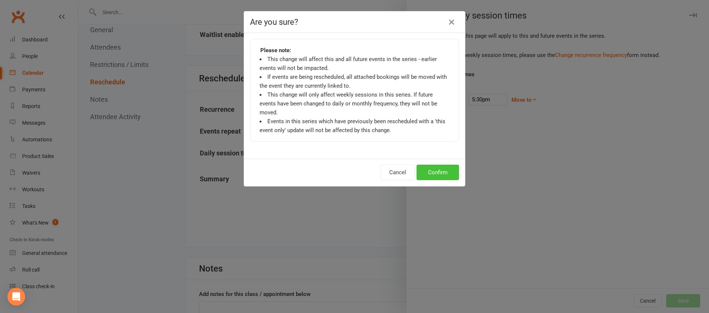
click at [435, 164] on button "Confirm" at bounding box center [438, 172] width 42 height 16
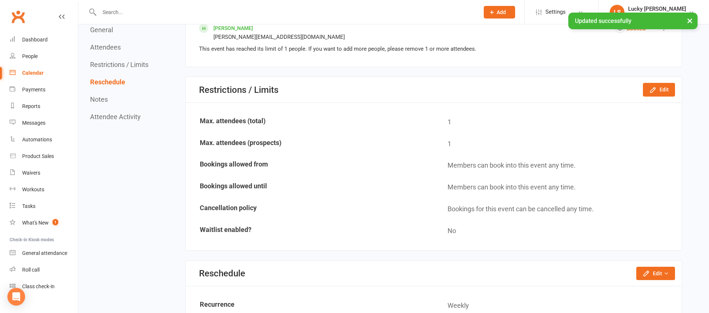
scroll to position [0, 0]
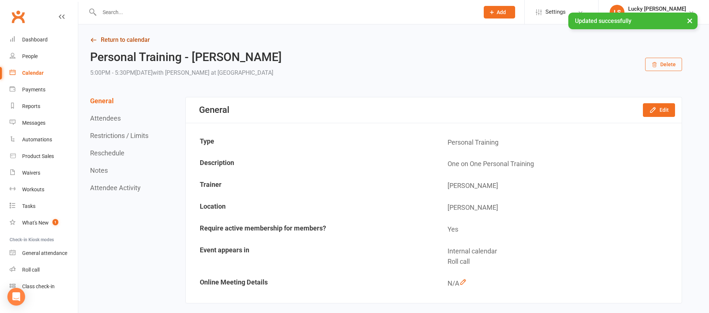
click at [134, 37] on link "Return to calendar" at bounding box center [386, 40] width 592 height 10
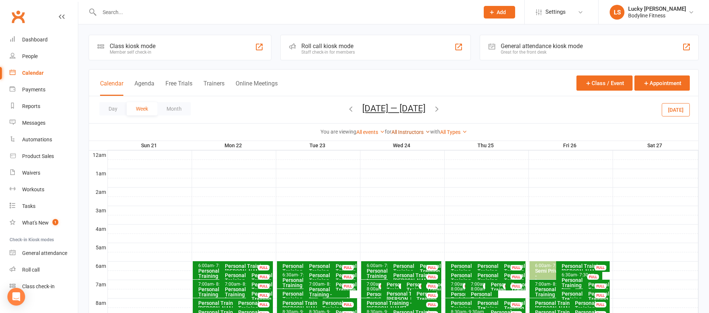
click at [408, 131] on link "All Instructors" at bounding box center [411, 132] width 39 height 6
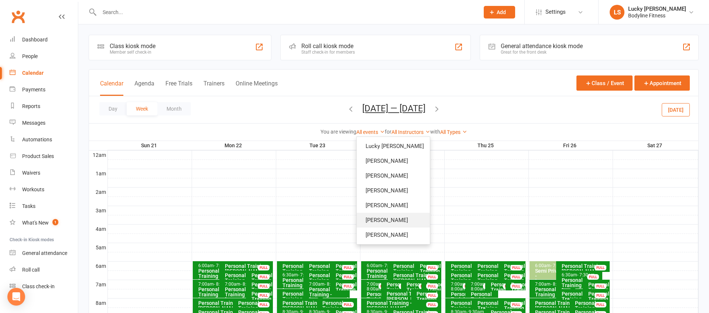
click at [391, 217] on link "[PERSON_NAME]" at bounding box center [393, 219] width 73 height 15
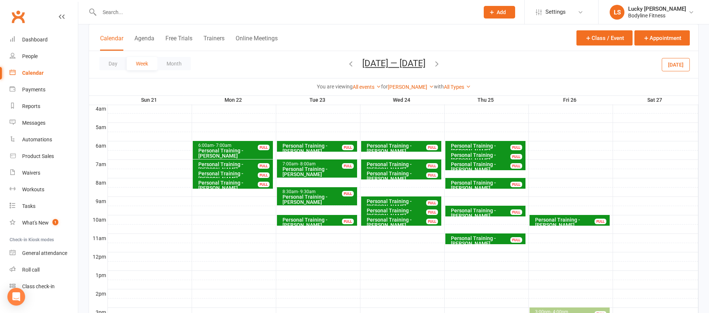
scroll to position [120, 0]
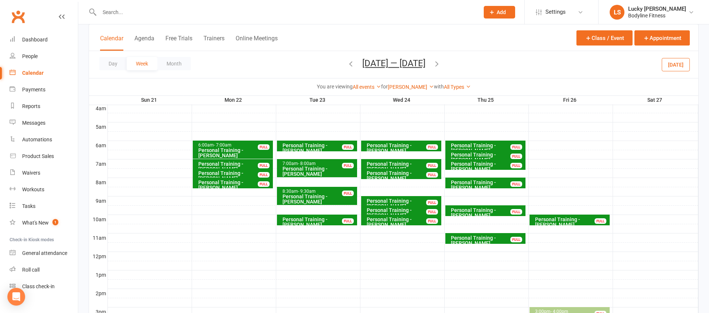
click at [441, 64] on icon "button" at bounding box center [437, 63] width 8 height 8
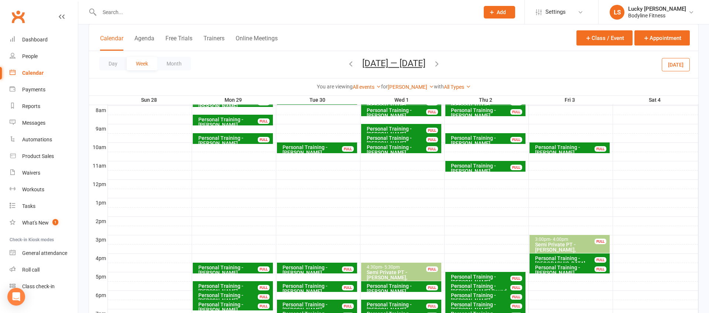
scroll to position [188, 0]
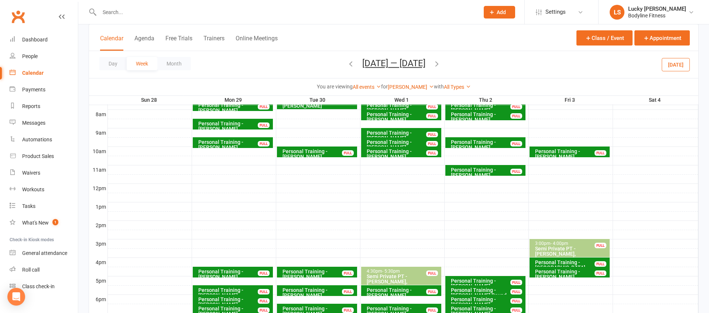
click at [245, 143] on div "Personal Training - [PERSON_NAME]" at bounding box center [235, 144] width 74 height 10
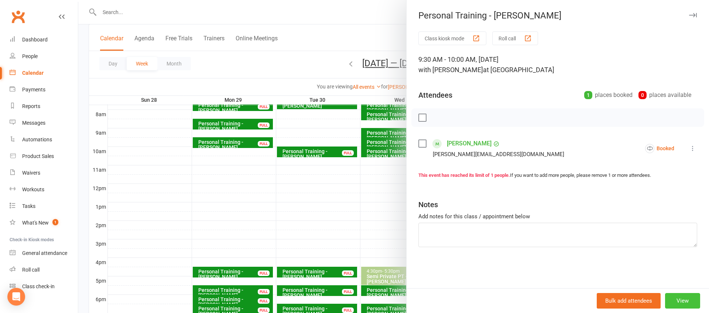
click at [684, 300] on button "View" at bounding box center [682, 301] width 35 height 16
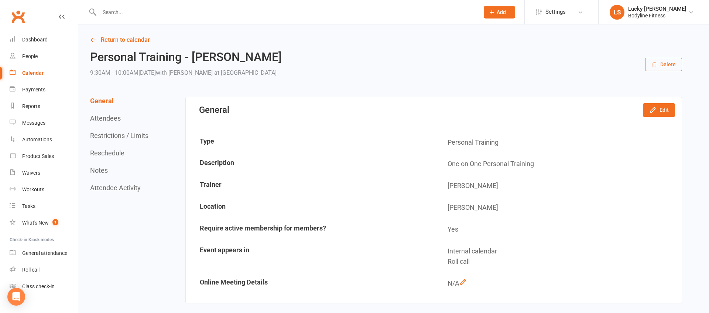
click at [117, 154] on button "Reschedule" at bounding box center [107, 153] width 34 height 8
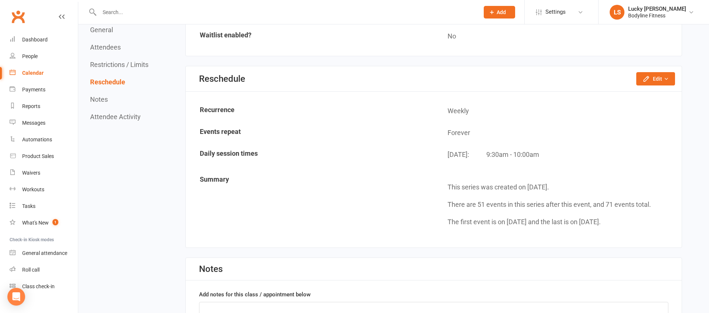
scroll to position [542, 0]
click at [650, 80] on icon "button" at bounding box center [646, 78] width 7 height 7
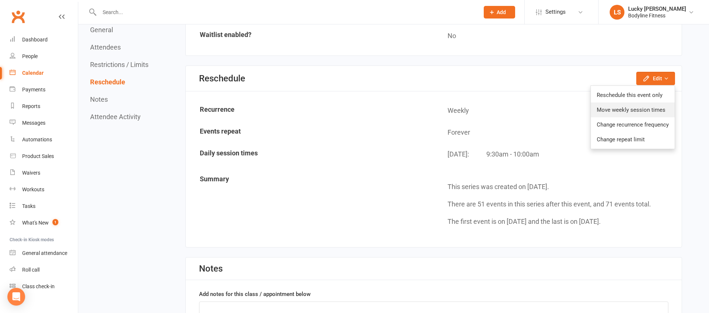
click at [648, 108] on link "Move weekly session times" at bounding box center [633, 109] width 84 height 15
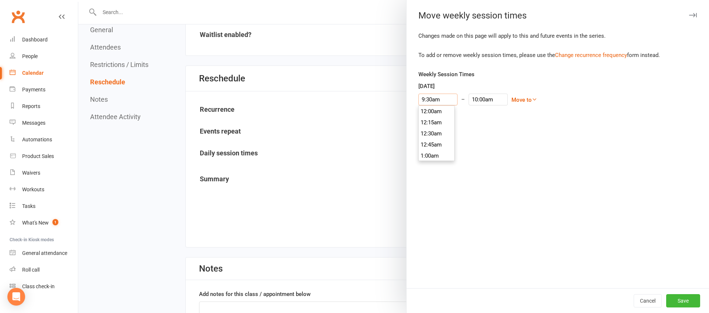
click at [433, 98] on input "9:30am" at bounding box center [438, 99] width 39 height 12
type input "5:00pm"
type input "5:30pm"
click at [439, 116] on li "5:00pm" at bounding box center [436, 119] width 35 height 11
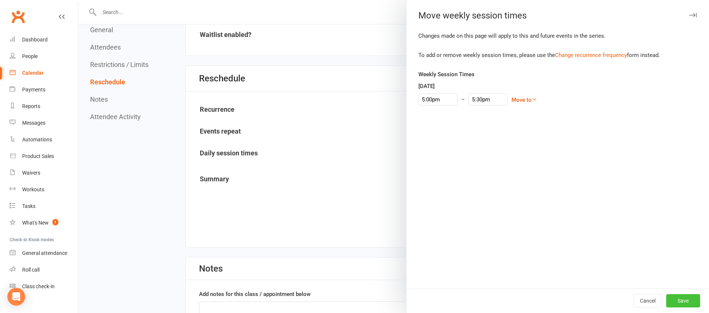
click at [688, 299] on button "Save" at bounding box center [684, 300] width 34 height 13
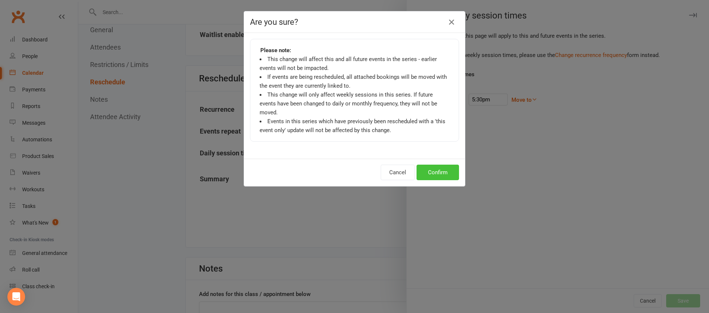
click at [446, 164] on button "Confirm" at bounding box center [438, 172] width 42 height 16
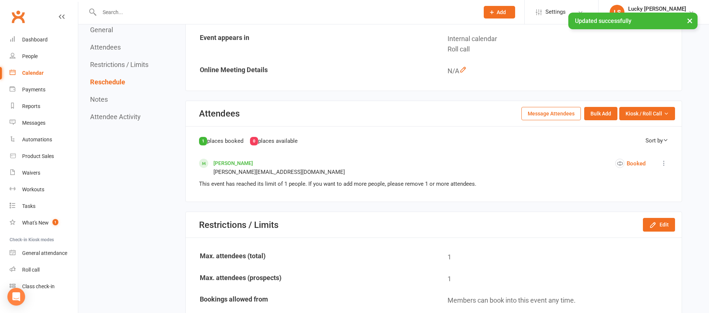
scroll to position [0, 0]
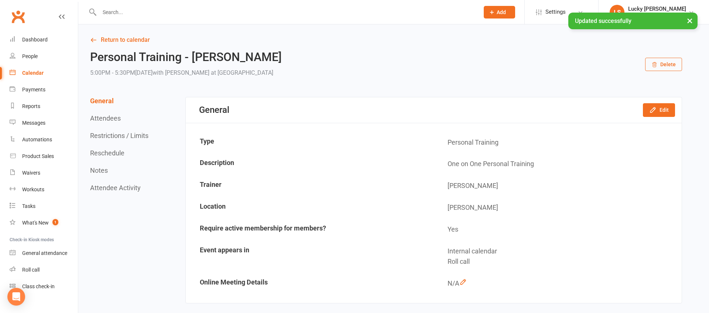
click at [133, 13] on div "× Updated successfully" at bounding box center [350, 13] width 700 height 0
click at [134, 37] on link "Return to calendar" at bounding box center [386, 40] width 592 height 10
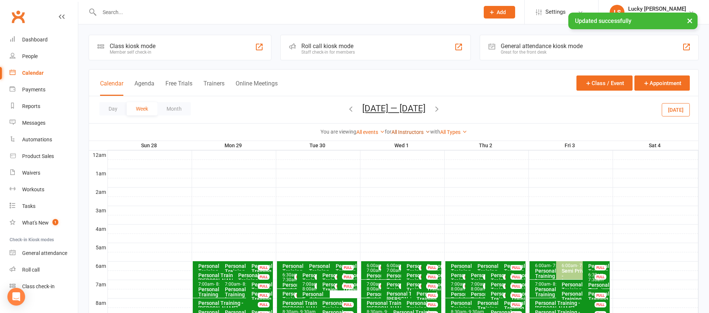
click at [421, 132] on link "All Instructors" at bounding box center [411, 132] width 39 height 6
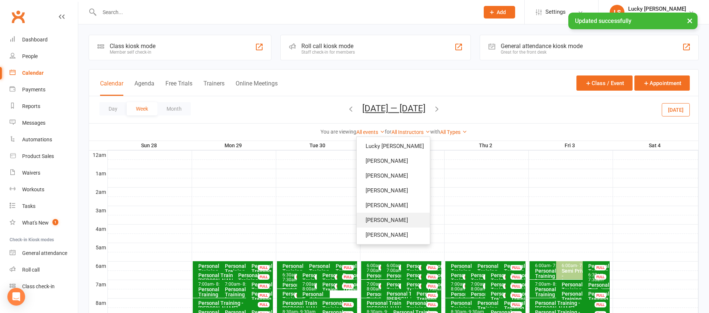
click at [397, 218] on link "[PERSON_NAME]" at bounding box center [393, 219] width 73 height 15
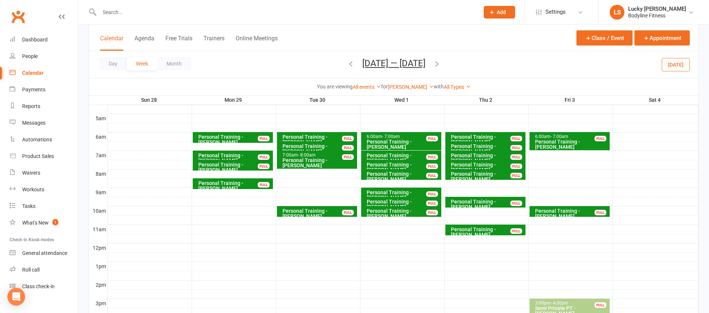
scroll to position [107, 0]
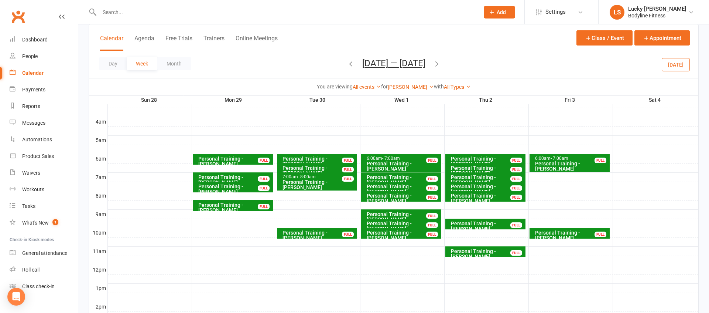
click at [410, 214] on div "Personal Training - [PERSON_NAME]" at bounding box center [404, 216] width 74 height 10
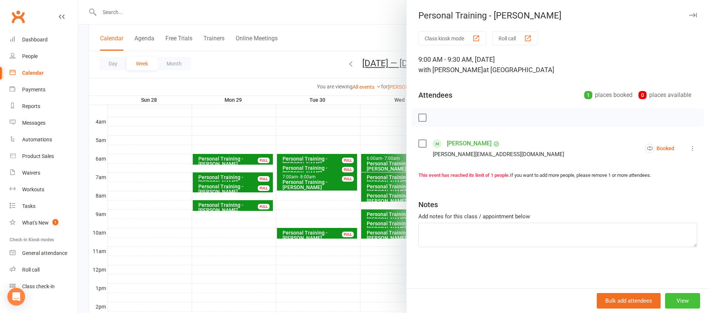
click at [692, 297] on button "View" at bounding box center [682, 301] width 35 height 16
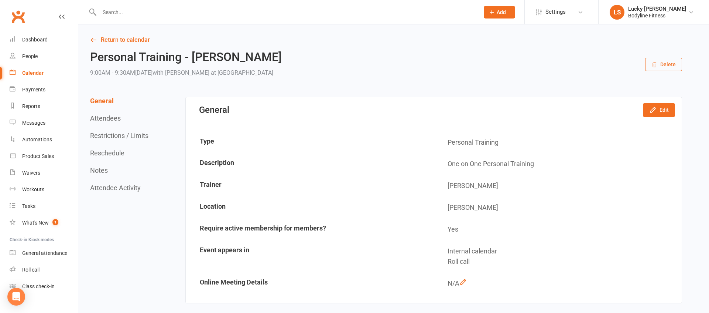
click at [660, 65] on button "Delete" at bounding box center [663, 64] width 37 height 13
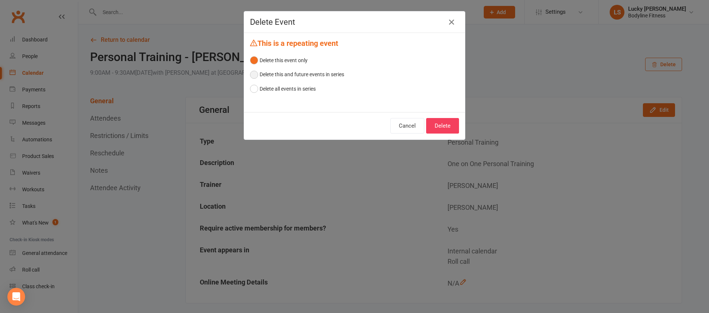
drag, startPoint x: 332, startPoint y: 80, endPoint x: 331, endPoint y: 76, distance: 4.0
click at [332, 79] on button "Delete this and future events in series" at bounding box center [297, 74] width 94 height 14
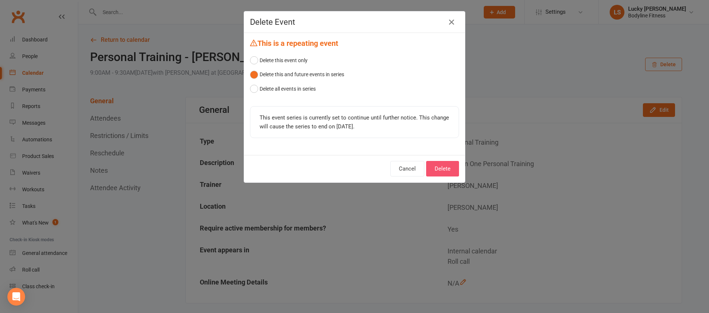
click at [440, 175] on button "Delete" at bounding box center [442, 169] width 33 height 16
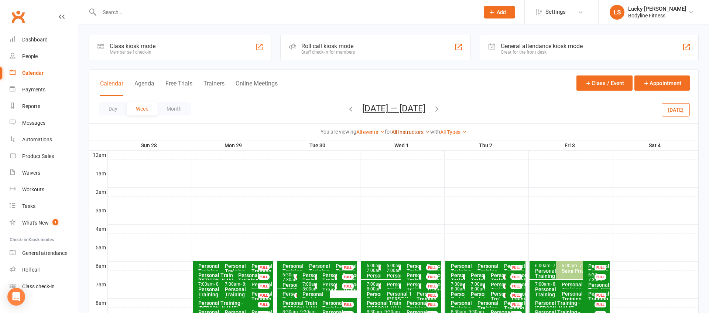
click at [406, 131] on link "All Instructors" at bounding box center [411, 132] width 39 height 6
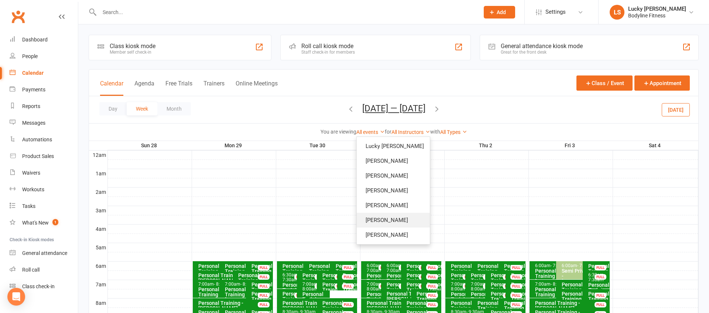
click at [384, 217] on link "[PERSON_NAME]" at bounding box center [393, 219] width 73 height 15
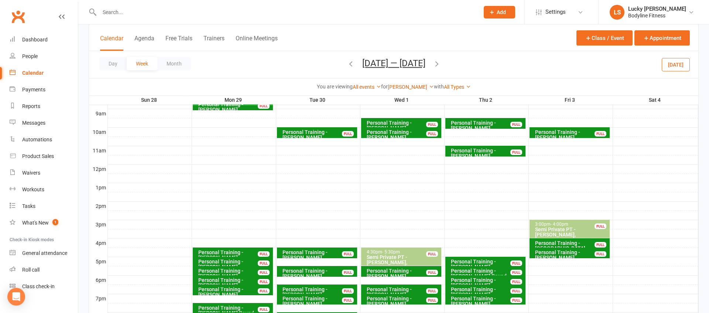
scroll to position [211, 0]
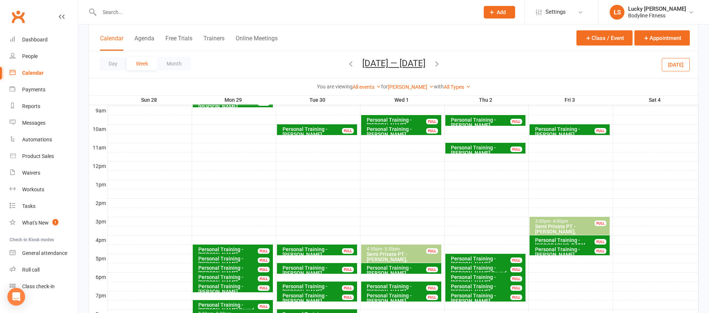
click at [441, 64] on icon "button" at bounding box center [437, 63] width 8 height 8
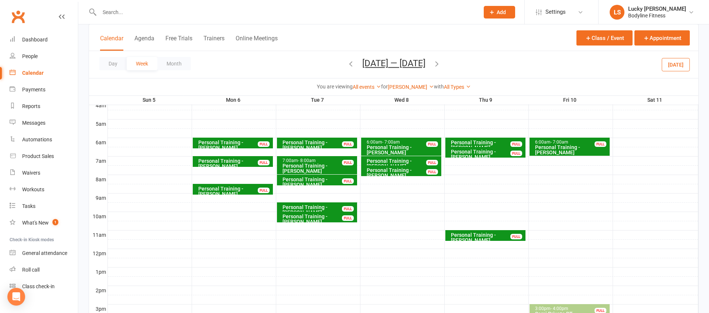
scroll to position [121, 0]
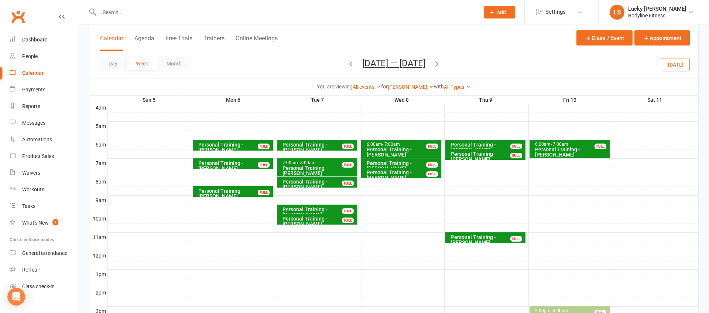
click at [437, 63] on icon "button" at bounding box center [437, 63] width 8 height 8
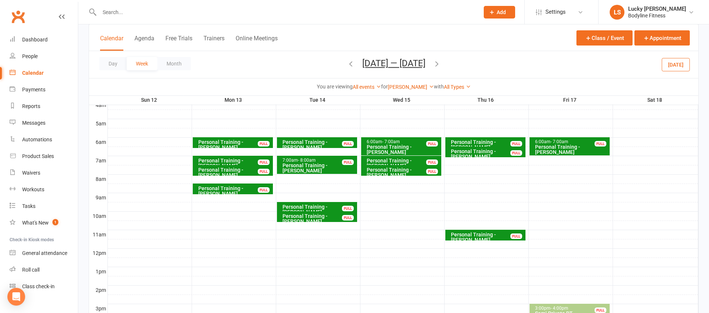
scroll to position [122, 0]
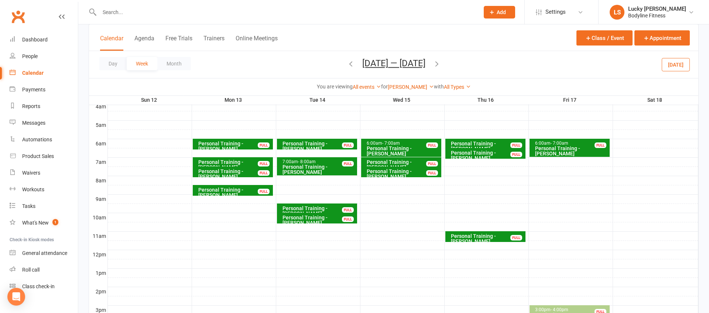
click at [440, 63] on icon "button" at bounding box center [437, 63] width 8 height 8
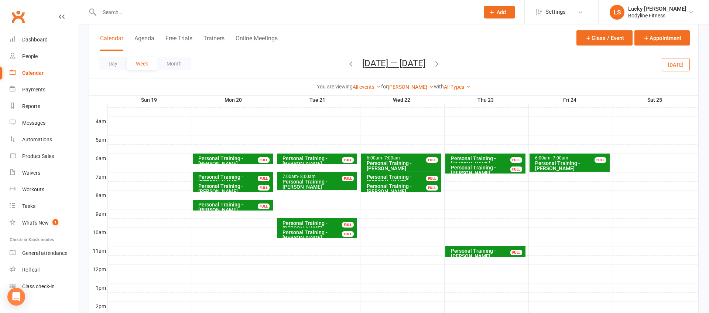
scroll to position [108, 0]
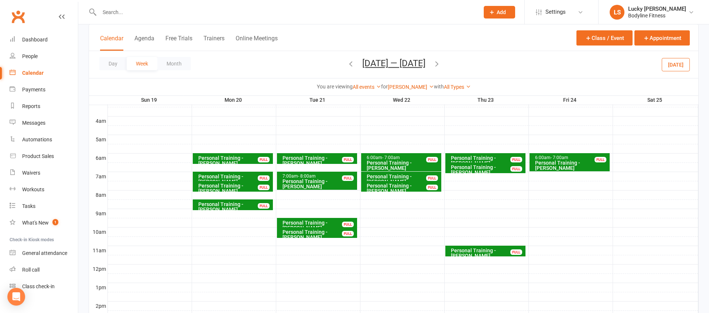
click at [408, 160] on div "Personal Training - [PERSON_NAME]" at bounding box center [404, 165] width 74 height 10
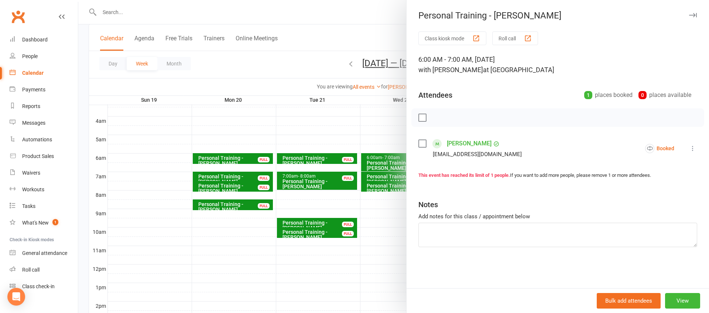
click at [461, 144] on link "[PERSON_NAME]" at bounding box center [469, 143] width 45 height 12
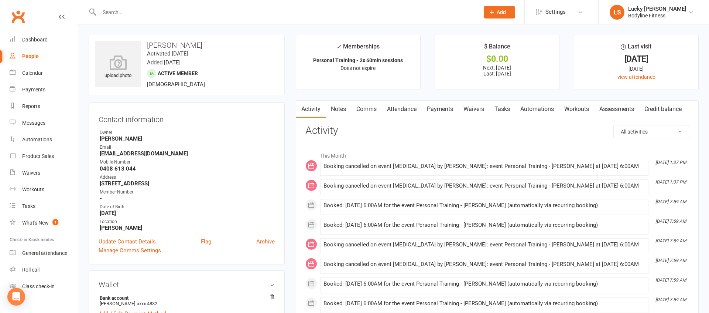
click at [440, 106] on link "Payments" at bounding box center [440, 108] width 37 height 17
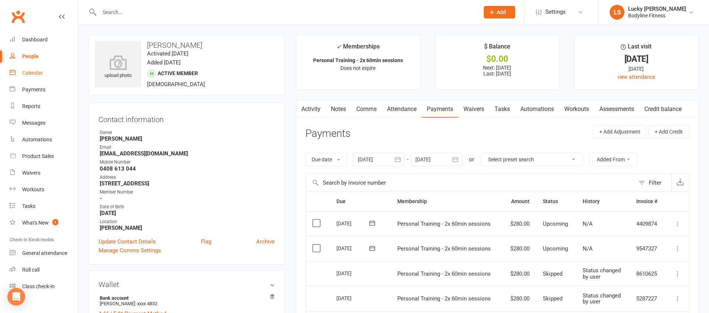
click at [31, 77] on link "Calendar" at bounding box center [44, 73] width 68 height 17
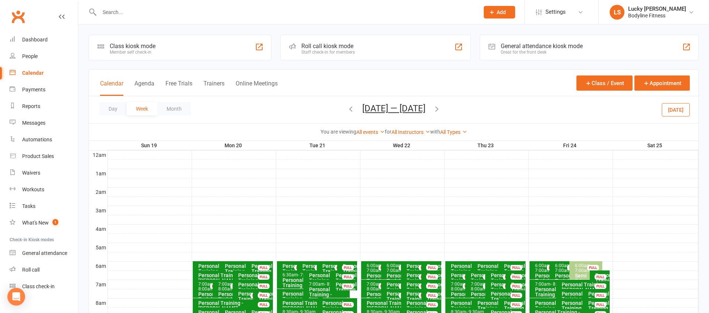
click at [679, 107] on button "[DATE]" at bounding box center [676, 109] width 28 height 13
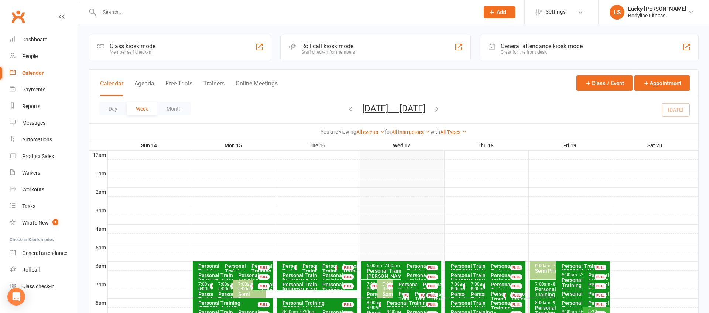
click at [229, 13] on input "text" at bounding box center [285, 12] width 377 height 10
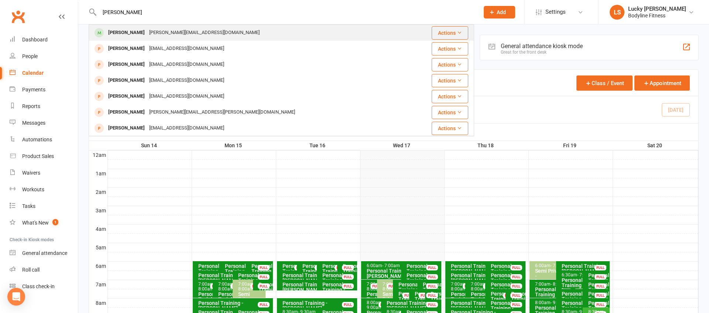
type input "[PERSON_NAME]"
click at [147, 31] on div "[PERSON_NAME][EMAIL_ADDRESS][DOMAIN_NAME]" at bounding box center [204, 32] width 115 height 11
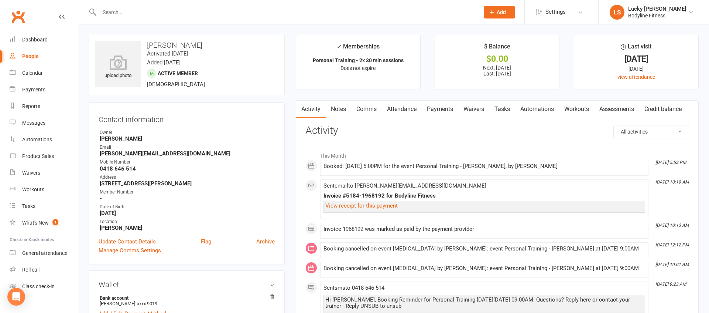
click at [441, 110] on link "Payments" at bounding box center [440, 108] width 37 height 17
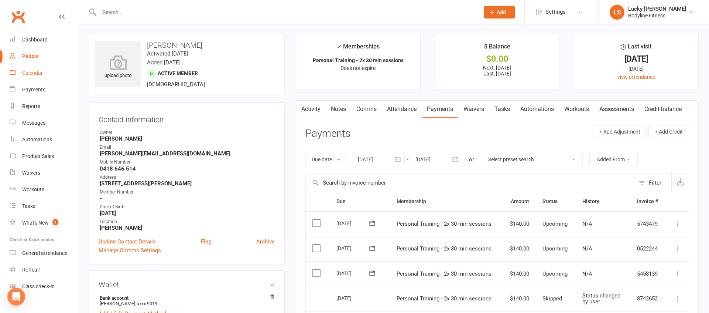
click at [38, 73] on div "Calendar" at bounding box center [32, 73] width 21 height 6
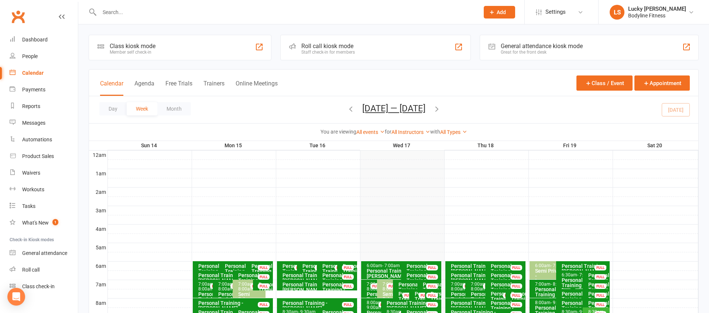
scroll to position [1, 0]
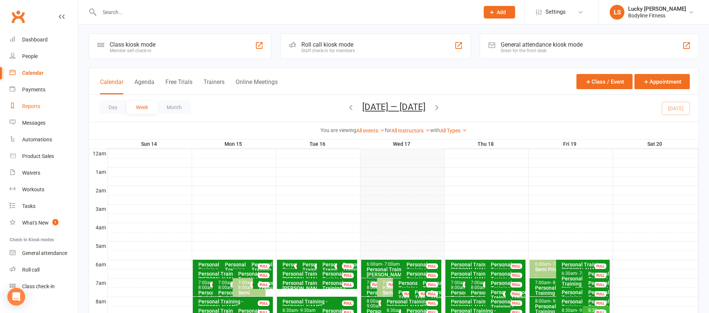
click at [37, 106] on div "Reports" at bounding box center [31, 106] width 18 height 6
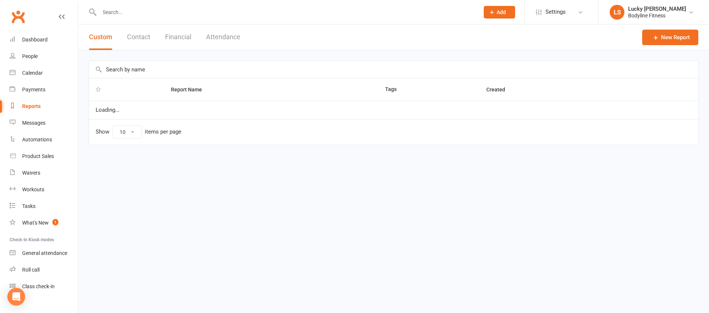
select select "100"
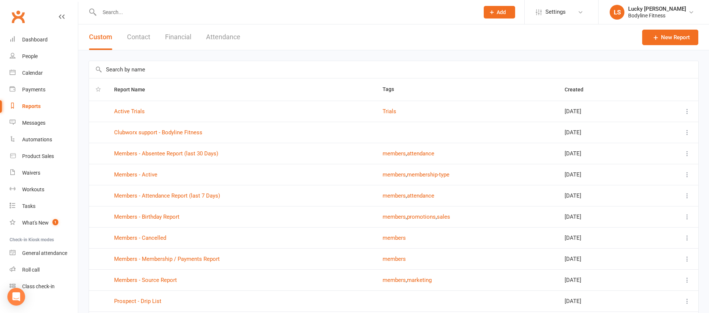
click at [184, 37] on button "Financial" at bounding box center [178, 36] width 26 height 25
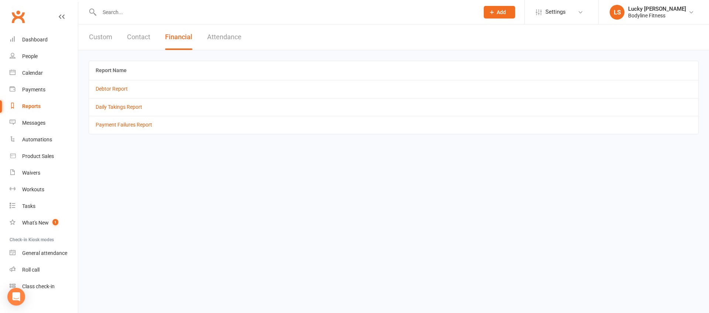
click at [220, 35] on button "Attendance" at bounding box center [224, 36] width 34 height 25
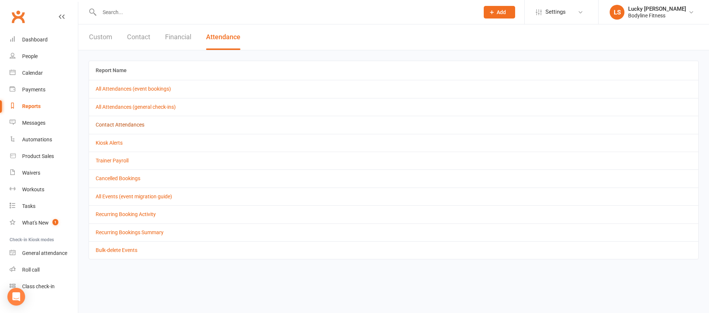
click at [107, 124] on link "Contact Attendances" at bounding box center [120, 125] width 49 height 6
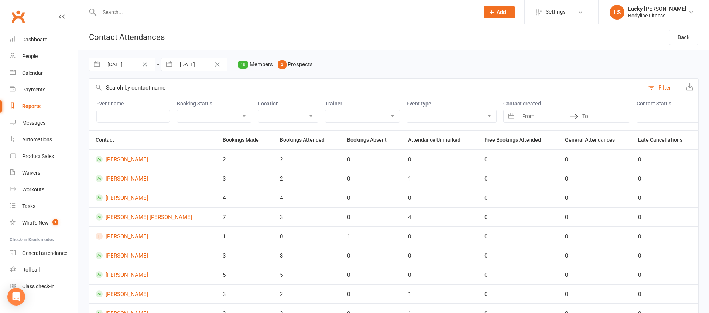
click at [124, 65] on input "[DATE]" at bounding box center [128, 64] width 51 height 13
select select "7"
select select "2025"
select select "8"
select select "2025"
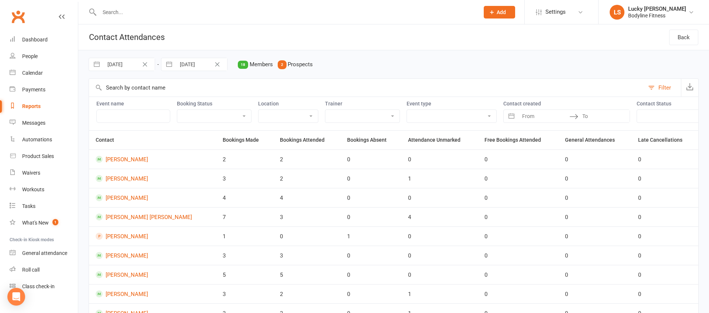
select select "9"
select select "2025"
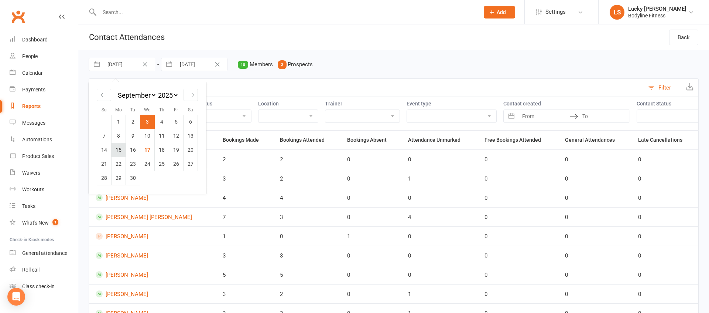
click at [117, 149] on td "15" at bounding box center [119, 150] width 14 height 14
type input "[DATE]"
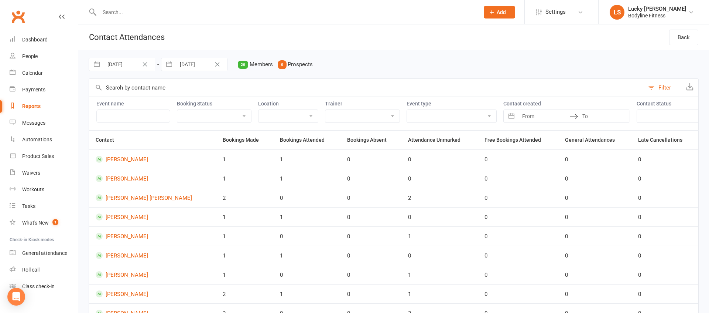
select select "7"
select select "2025"
select select "8"
select select "2025"
select select "9"
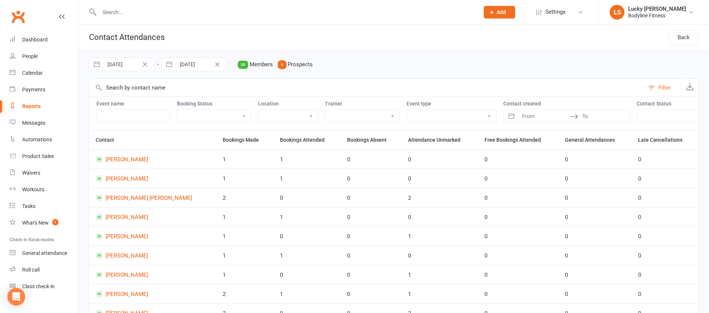
select select "2025"
click at [190, 64] on input "[DATE]" at bounding box center [201, 64] width 51 height 13
click at [176, 159] on td "21" at bounding box center [177, 164] width 14 height 14
type input "[DATE]"
click at [337, 116] on select "Lucky [PERSON_NAME] [PERSON_NAME] [PERSON_NAME] [PERSON_NAME] [PERSON_NAME] [PE…" at bounding box center [363, 116] width 74 height 13
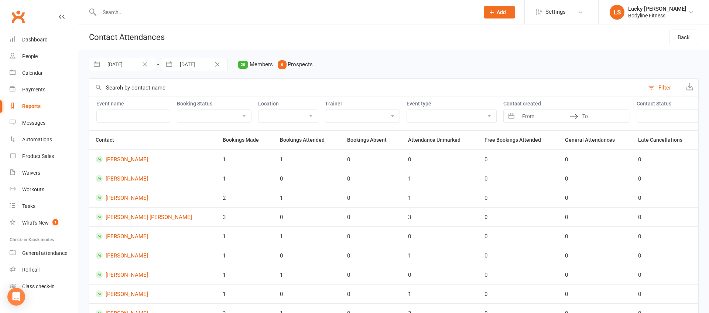
select select "51417"
click at [326, 110] on select "Lucky [PERSON_NAME] [PERSON_NAME] [PERSON_NAME] [PERSON_NAME] [PERSON_NAME] [PE…" at bounding box center [363, 116] width 74 height 13
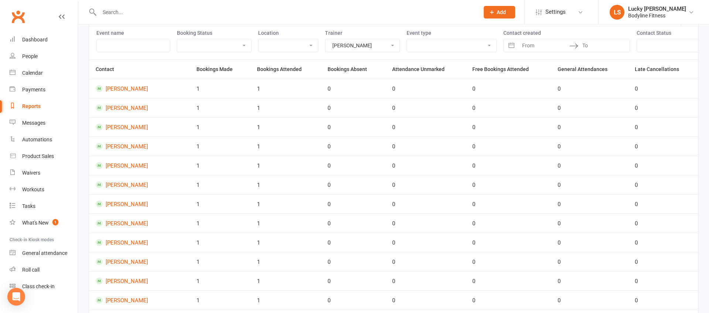
scroll to position [222, 0]
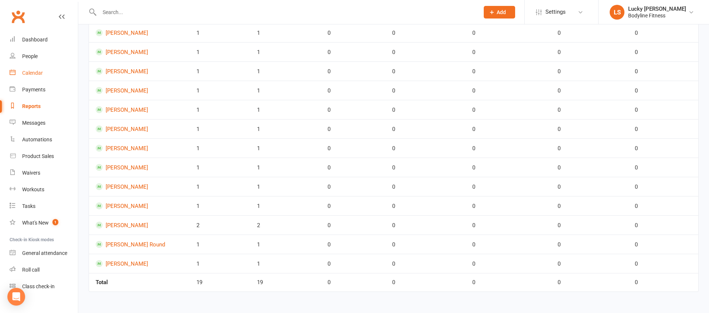
click at [37, 76] on link "Calendar" at bounding box center [44, 73] width 68 height 17
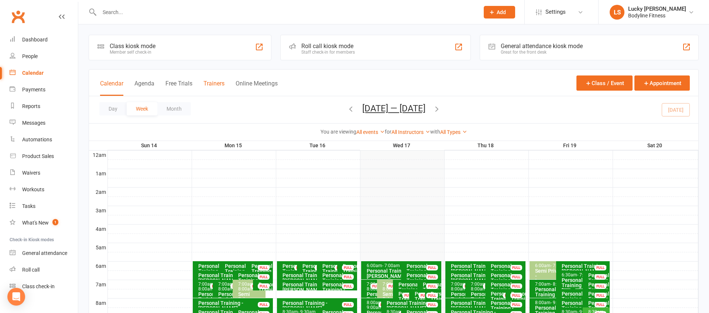
click at [219, 86] on button "Trainers" at bounding box center [214, 88] width 21 height 16
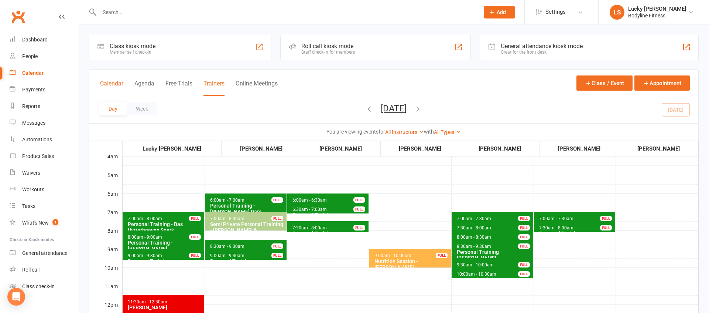
click at [113, 84] on button "Calendar" at bounding box center [111, 88] width 23 height 16
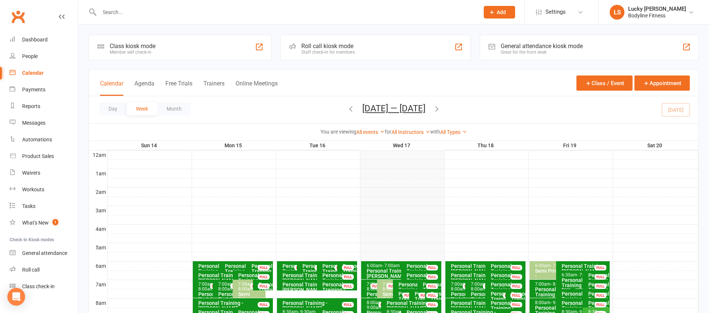
click at [402, 133] on link "All Instructors" at bounding box center [411, 132] width 39 height 6
click at [402, 141] on link "Lucky [PERSON_NAME]" at bounding box center [393, 146] width 73 height 15
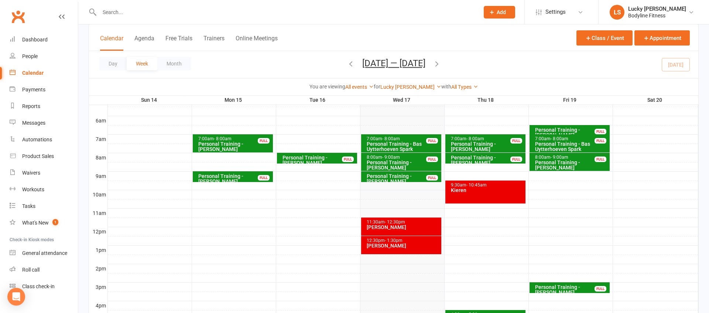
scroll to position [142, 0]
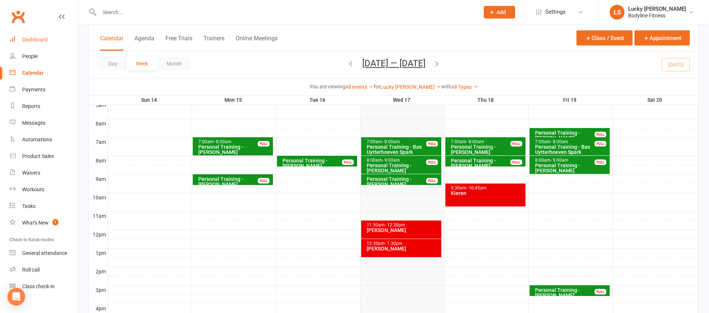
click at [39, 39] on div "Dashboard" at bounding box center [34, 40] width 25 height 6
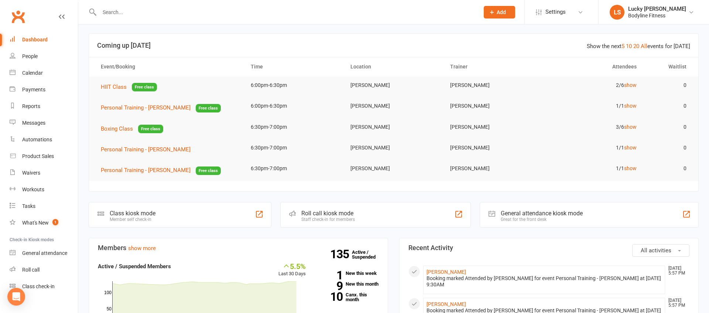
scroll to position [18, 0]
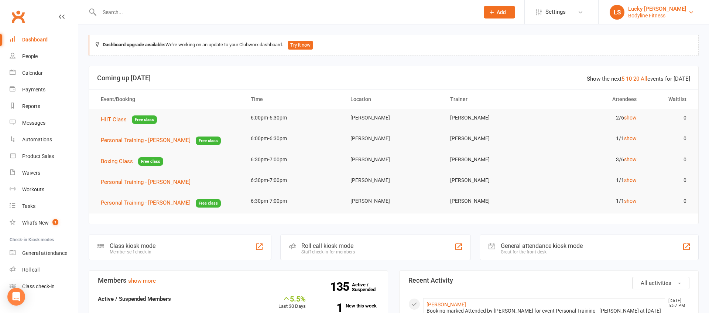
click at [649, 18] on div "Bodyline Fitness" at bounding box center [657, 15] width 58 height 7
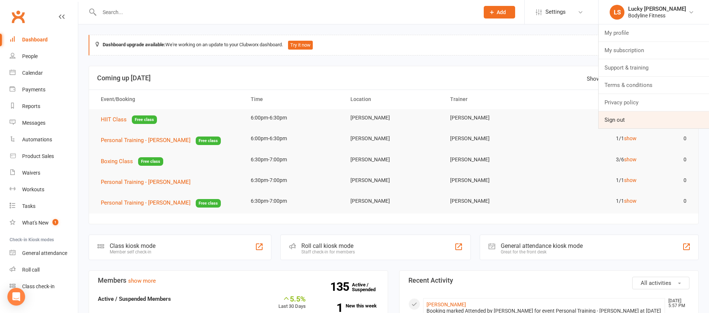
click at [617, 119] on link "Sign out" at bounding box center [654, 119] width 110 height 17
